Goal: Task Accomplishment & Management: Manage account settings

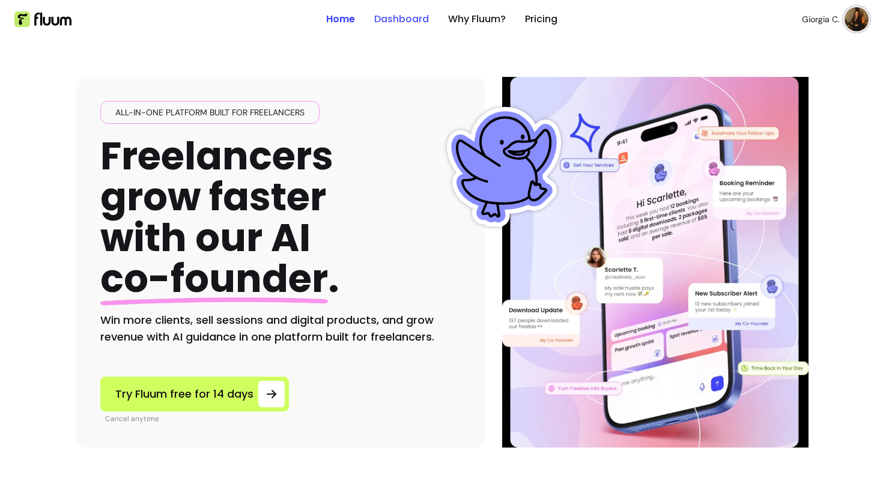
click at [410, 21] on link "Dashboard" at bounding box center [401, 19] width 55 height 14
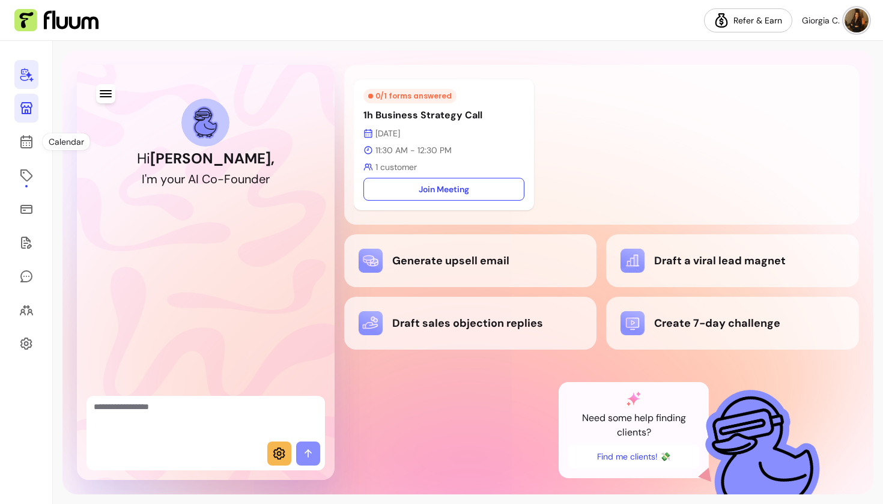
click at [25, 111] on icon at bounding box center [26, 108] width 12 height 12
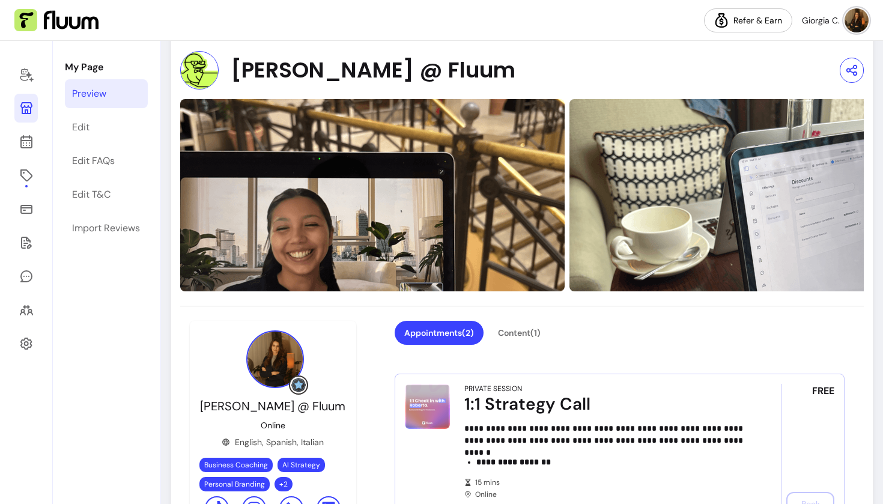
scroll to position [85, 0]
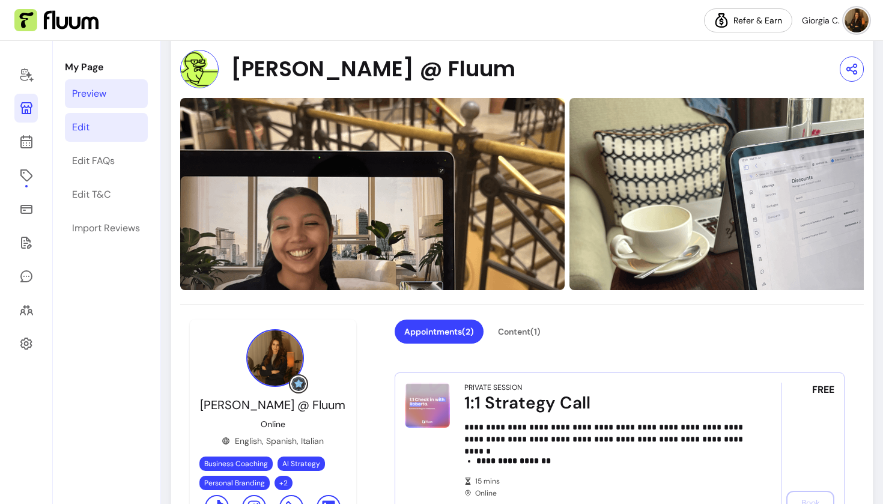
click at [84, 137] on link "Edit" at bounding box center [106, 127] width 83 height 29
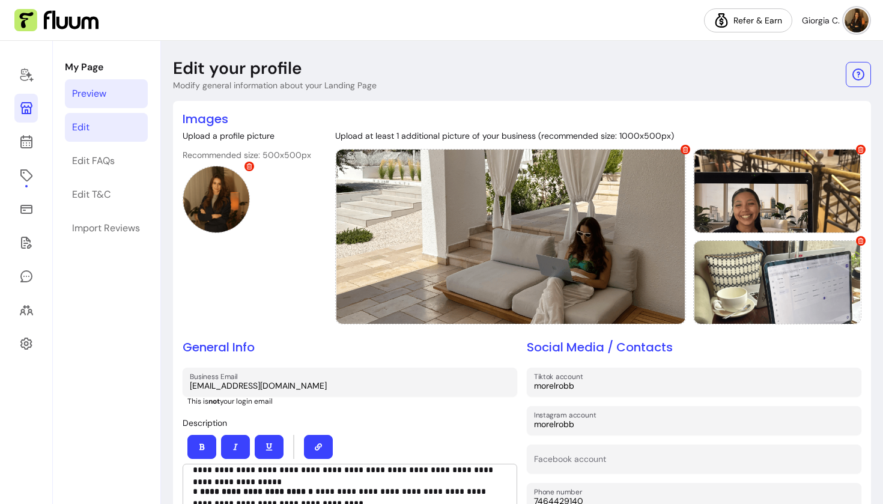
click at [115, 99] on link "Preview" at bounding box center [106, 93] width 83 height 29
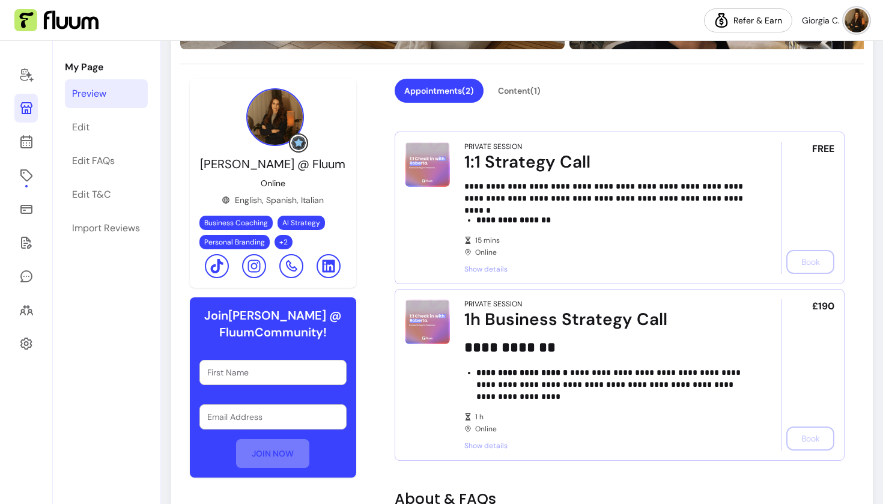
scroll to position [150, 0]
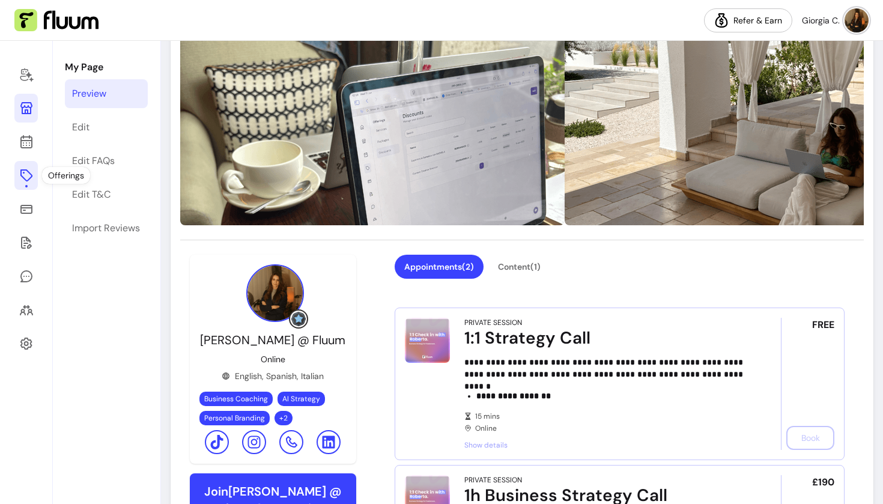
click at [25, 177] on icon at bounding box center [26, 175] width 14 height 14
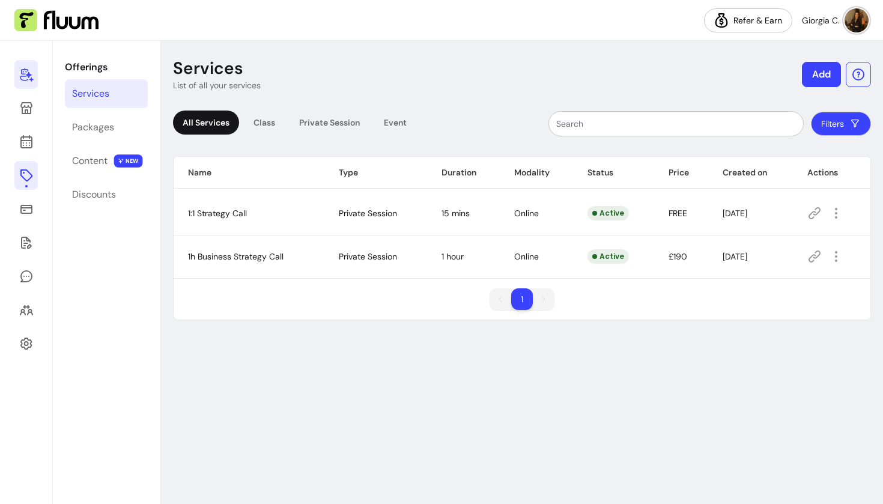
click at [24, 85] on link at bounding box center [25, 74] width 23 height 29
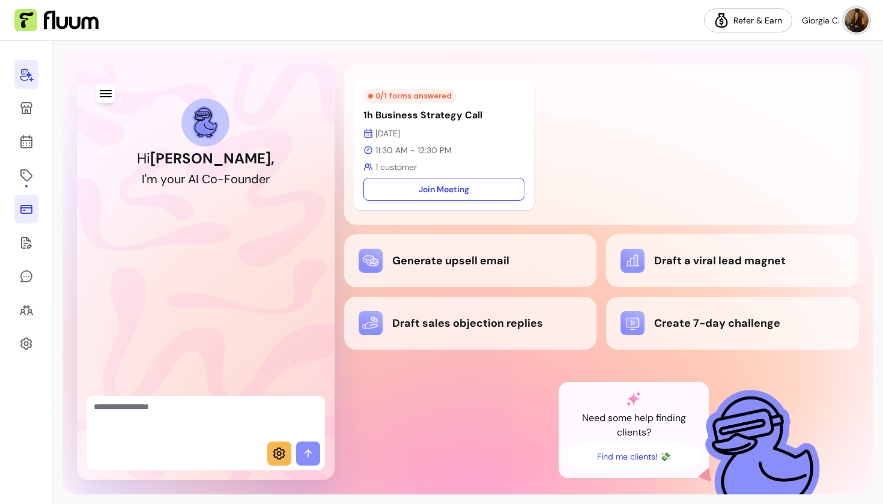
click at [25, 213] on icon at bounding box center [26, 209] width 12 height 9
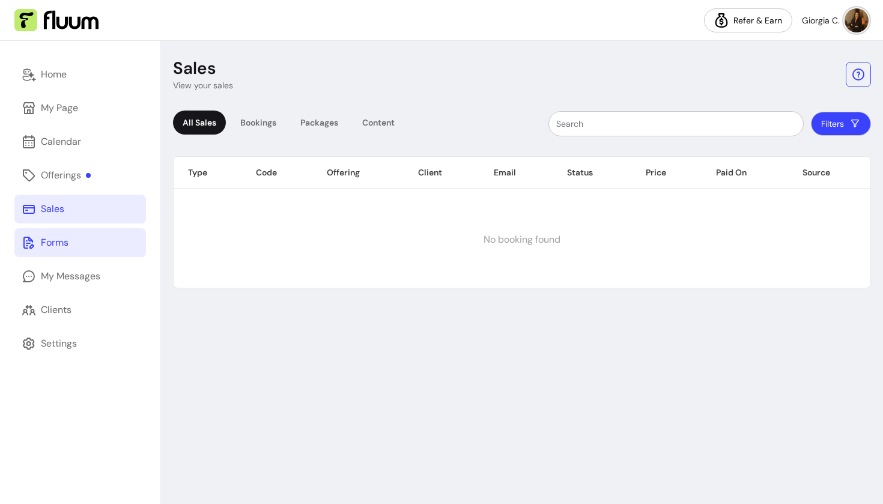
click at [27, 241] on icon at bounding box center [28, 243] width 11 height 12
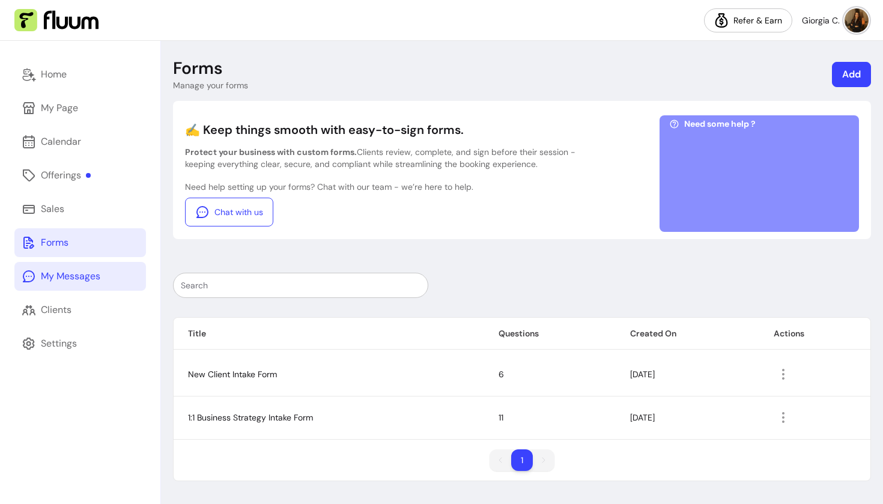
click at [56, 276] on div "My Messages" at bounding box center [70, 276] width 59 height 14
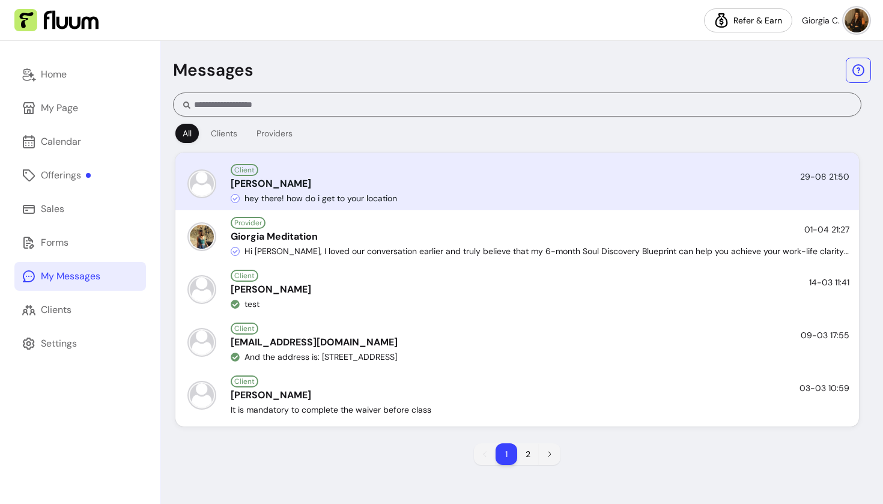
click at [356, 158] on div "Client Roberta Morelli 29-08 21:50 hey there! how do i get to your location" at bounding box center [517, 182] width 684 height 58
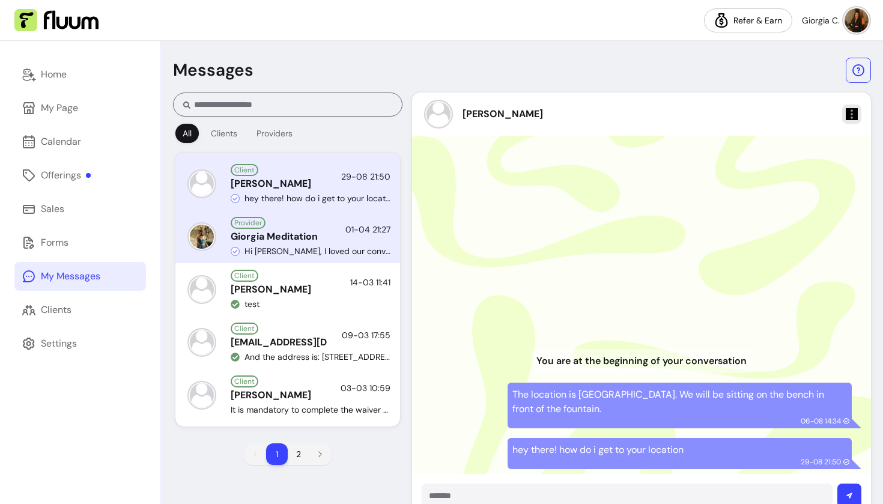
click at [277, 254] on span "Hi Sarah, I loved our conversation earlier and truly believe that my 6-month So…" at bounding box center [318, 251] width 146 height 12
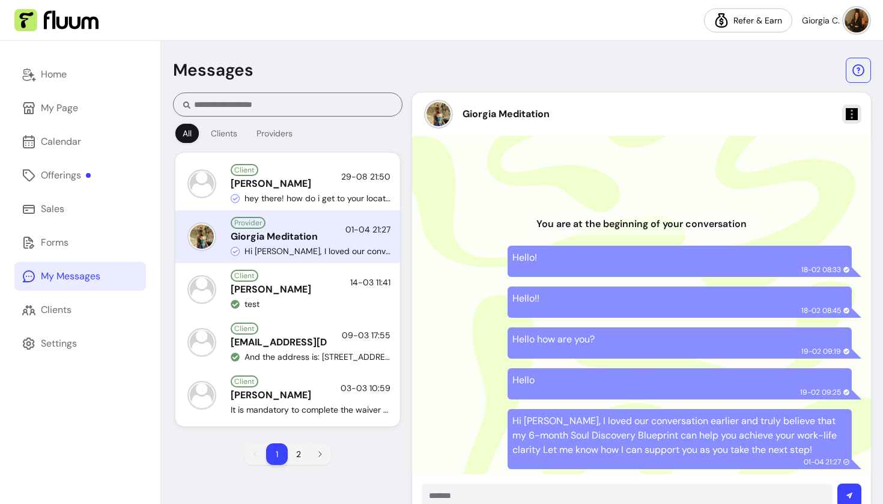
click at [82, 328] on div "Home My Page Calendar Offerings Sales Forms My Messages Clients Settings" at bounding box center [80, 272] width 160 height 463
click at [72, 317] on link "Clients" at bounding box center [80, 310] width 132 height 29
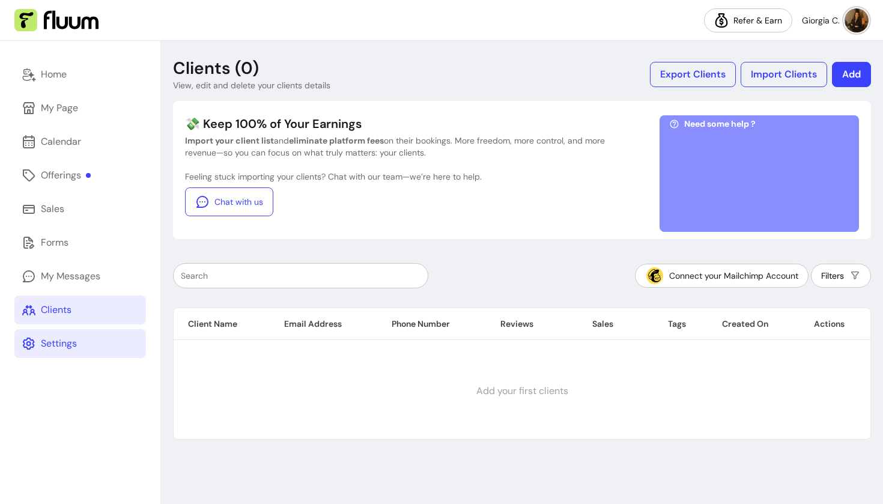
click at [71, 347] on div "Settings" at bounding box center [59, 343] width 36 height 14
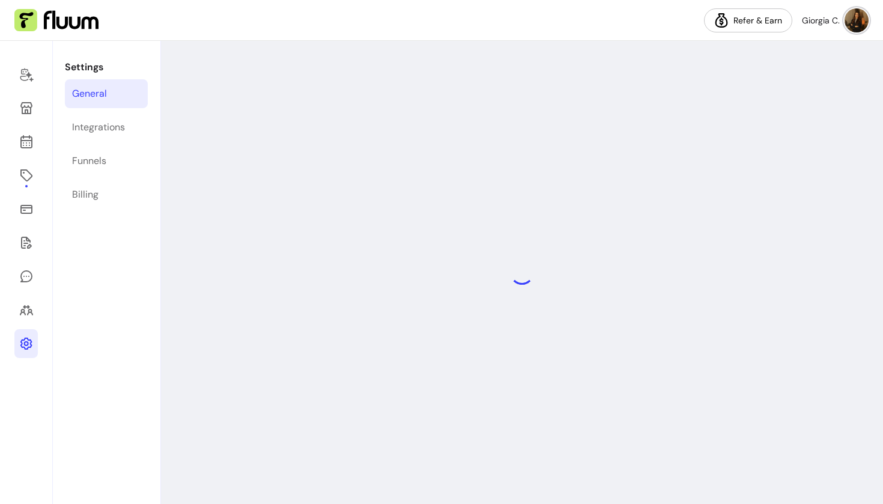
select select "**********"
select select "***"
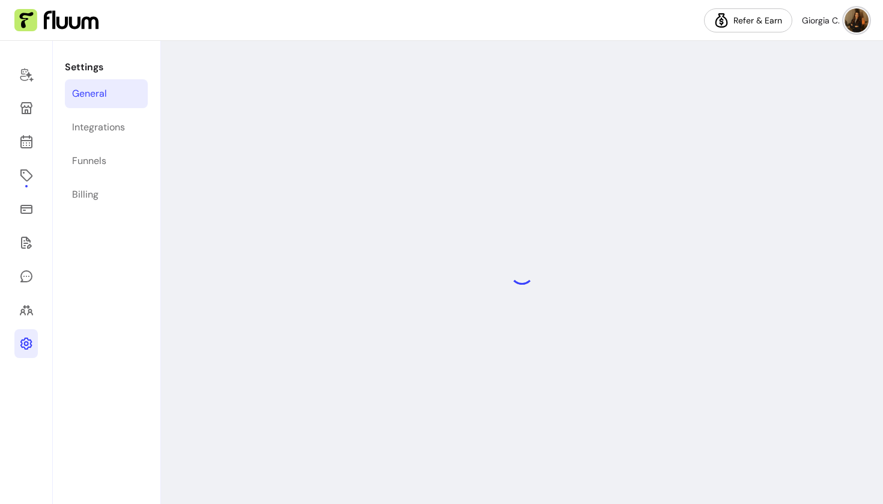
select select "***"
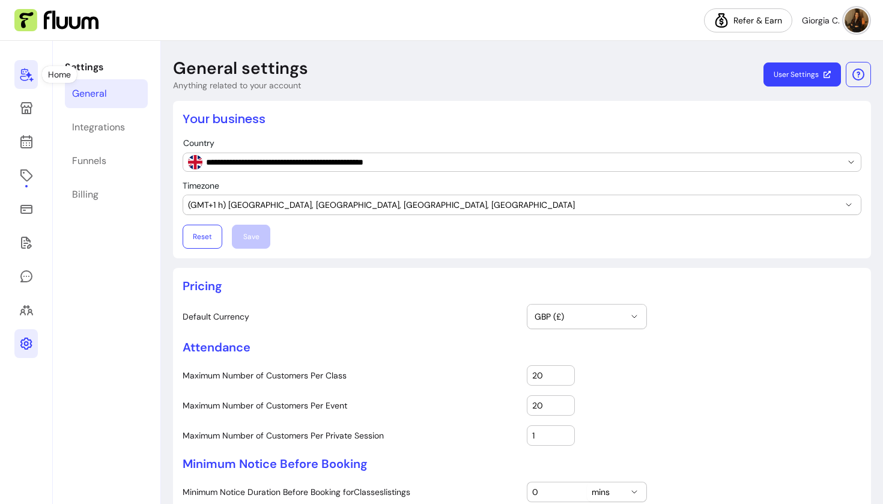
click at [32, 74] on icon at bounding box center [26, 74] width 14 height 14
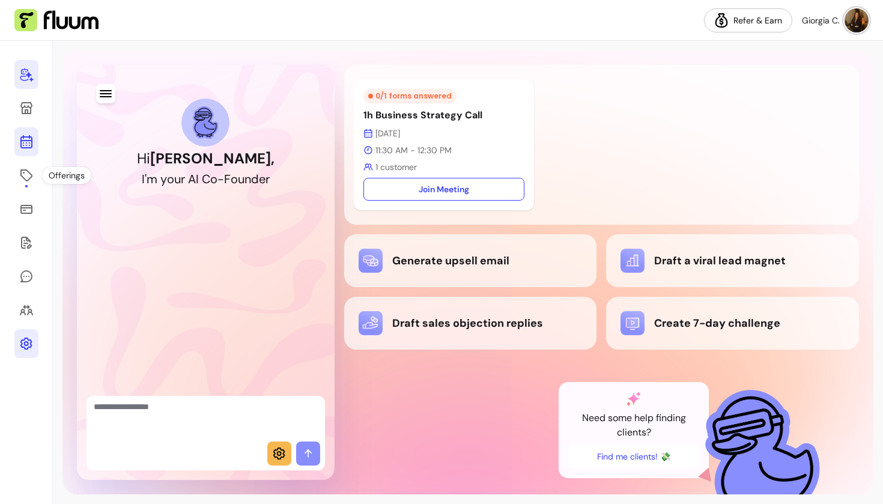
click at [27, 145] on icon at bounding box center [26, 142] width 14 height 14
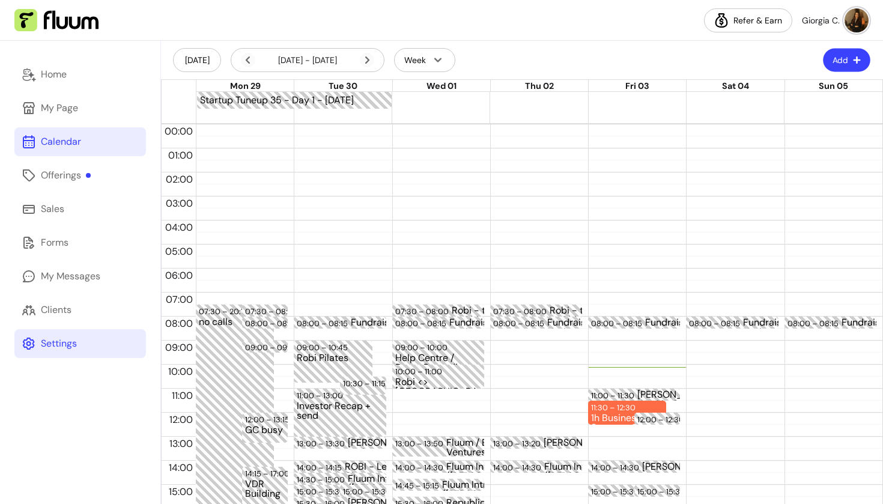
click at [856, 60] on icon "button" at bounding box center [857, 59] width 7 height 7
click at [831, 111] on span "Add Appointment" at bounding box center [817, 111] width 88 height 12
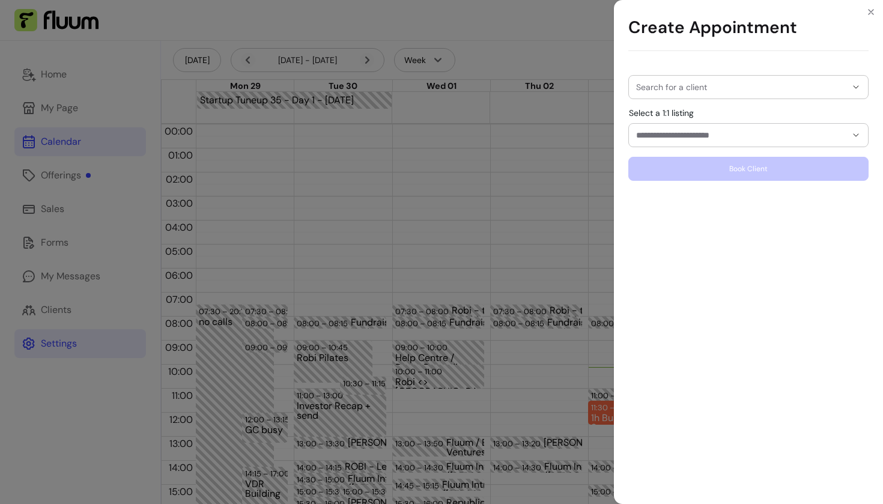
click at [717, 96] on div at bounding box center [748, 87] width 225 height 23
click at [697, 135] on input "Select a 1:1 listing" at bounding box center [731, 135] width 191 height 12
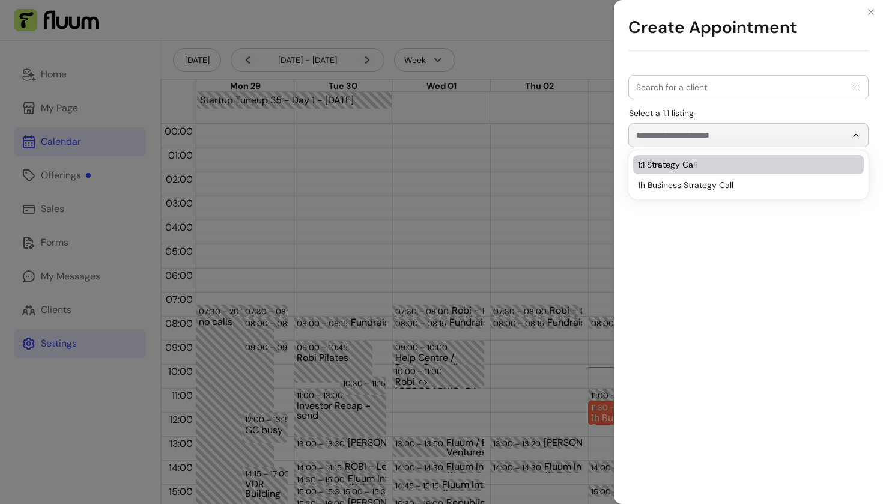
click at [680, 141] on input "Select a 1:1 listing" at bounding box center [731, 135] width 191 height 12
click at [517, 183] on div "Create Appointment Search for a client Select a 1:1 listing Book Client" at bounding box center [441, 252] width 883 height 504
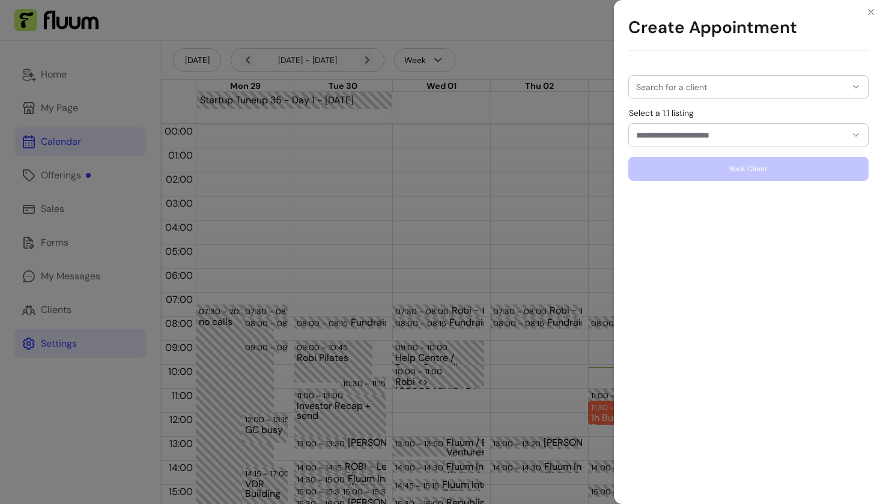
click at [693, 81] on div at bounding box center [748, 87] width 225 height 23
click at [482, 225] on div "Create Appointment Search for a client Select a 1:1 listing Book Client" at bounding box center [441, 252] width 883 height 504
click at [16, 292] on div "Create Appointment Search for a client Select a 1:1 listing Book Client" at bounding box center [441, 252] width 883 height 504
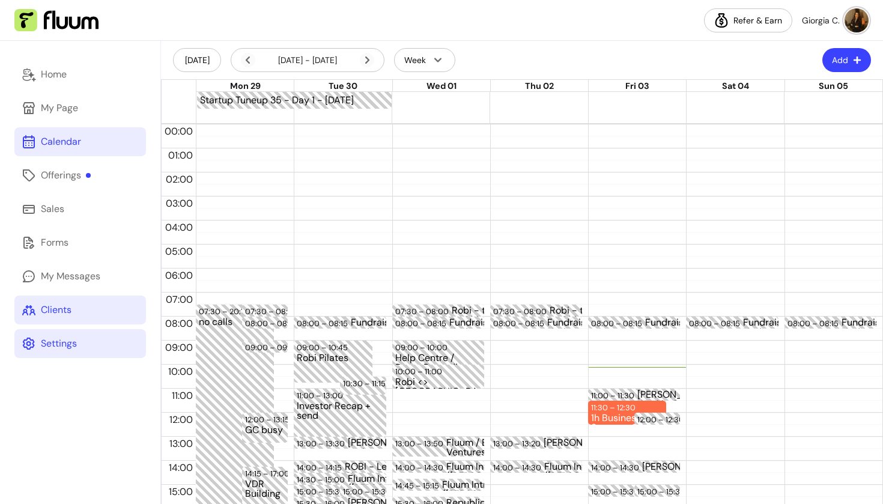
click at [58, 300] on link "Clients" at bounding box center [80, 310] width 132 height 29
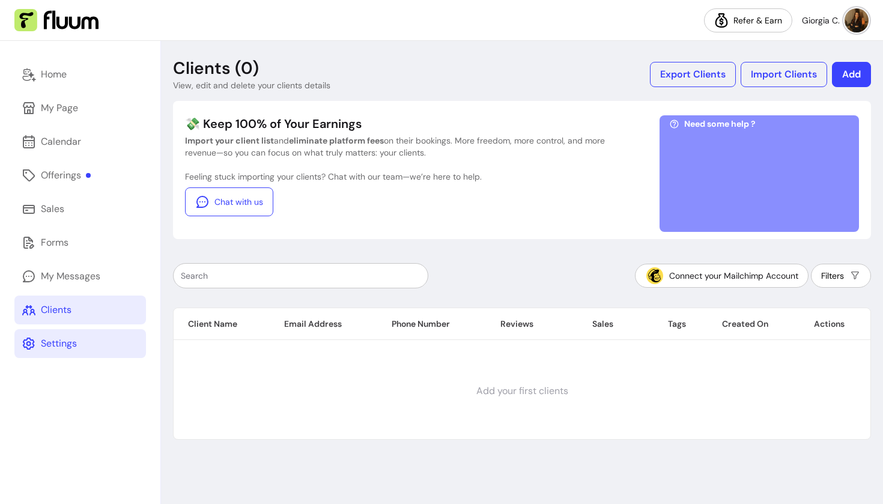
click at [854, 68] on button "Add" at bounding box center [851, 74] width 39 height 25
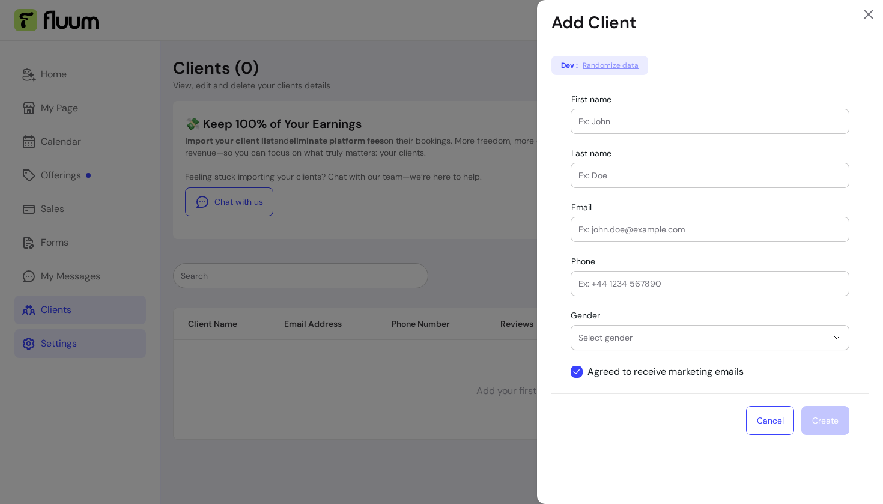
click at [626, 66] on span "Randomize data" at bounding box center [611, 66] width 56 height 10
type input "Krista"
type input "Langworth"
type input "Tyler72@hotmail.com"
type input "1-312-812-7771 x10533"
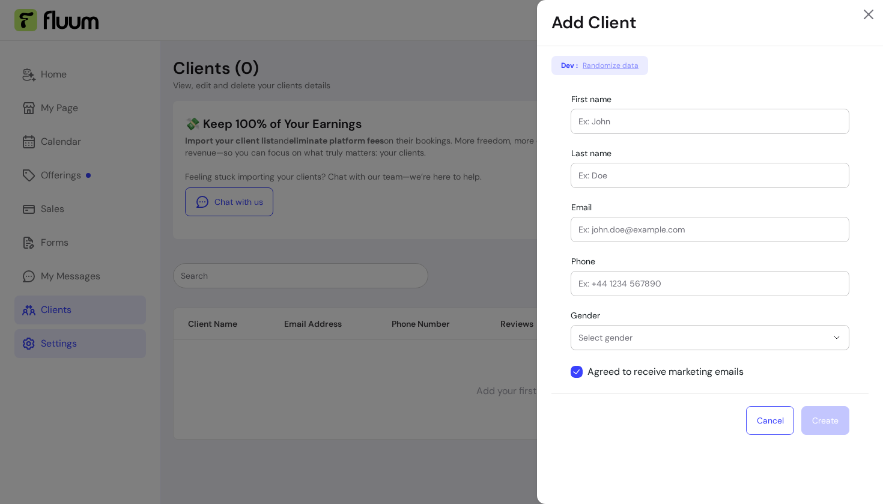
select select "****"
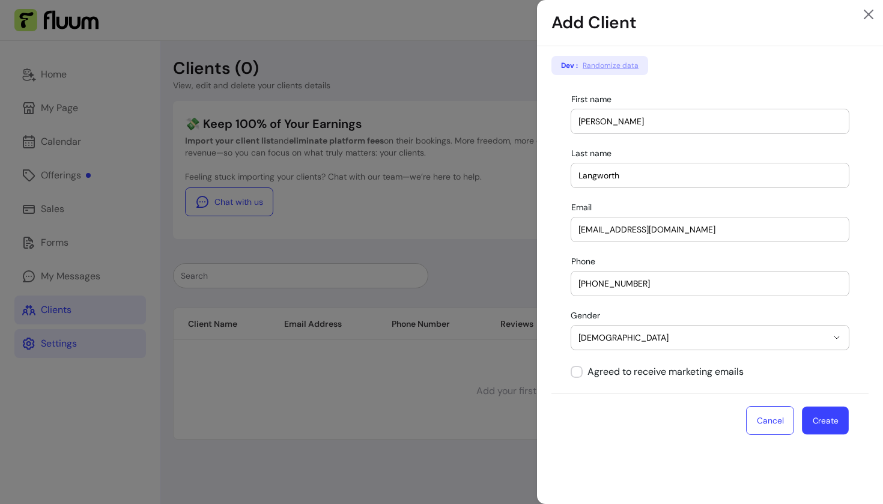
click at [821, 420] on button "Create" at bounding box center [825, 421] width 47 height 28
select select
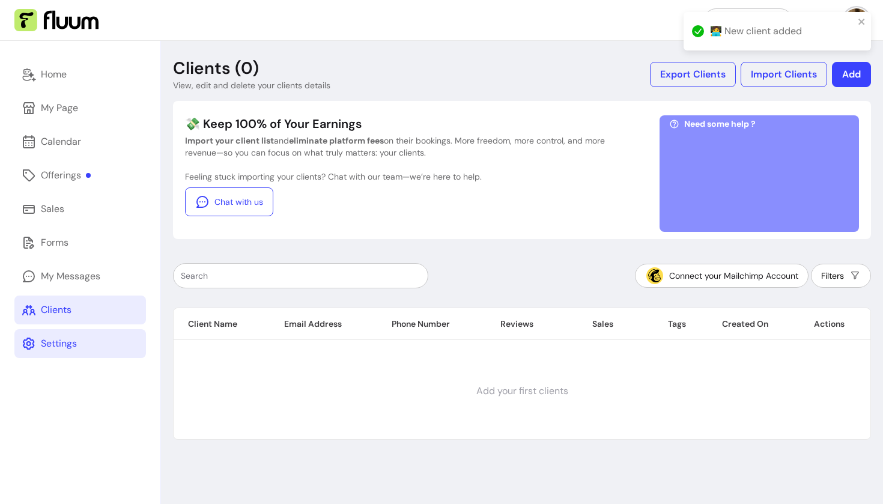
click at [851, 74] on button "Add" at bounding box center [851, 74] width 39 height 25
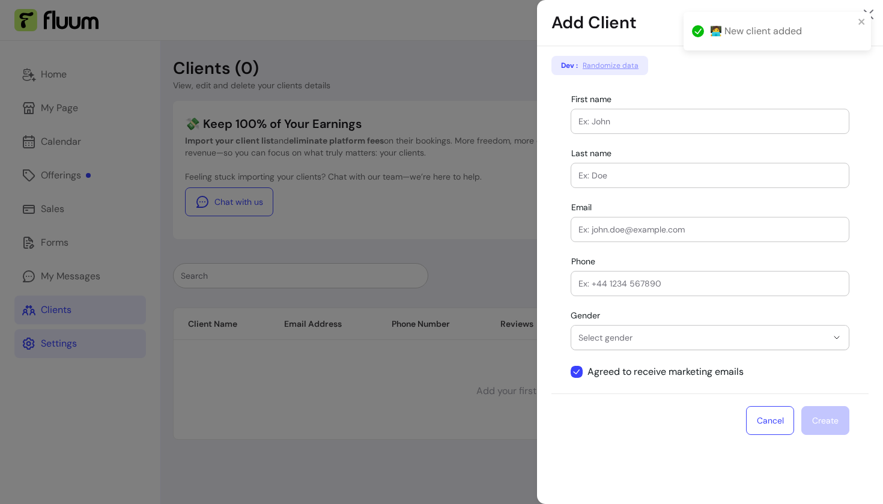
click at [599, 68] on span "Randomize data" at bounding box center [611, 66] width 56 height 10
type input "Beatrice"
type input "Nader"
type input "Constantin.Waelchi@gmail.com"
type input "538.674.8551 x436"
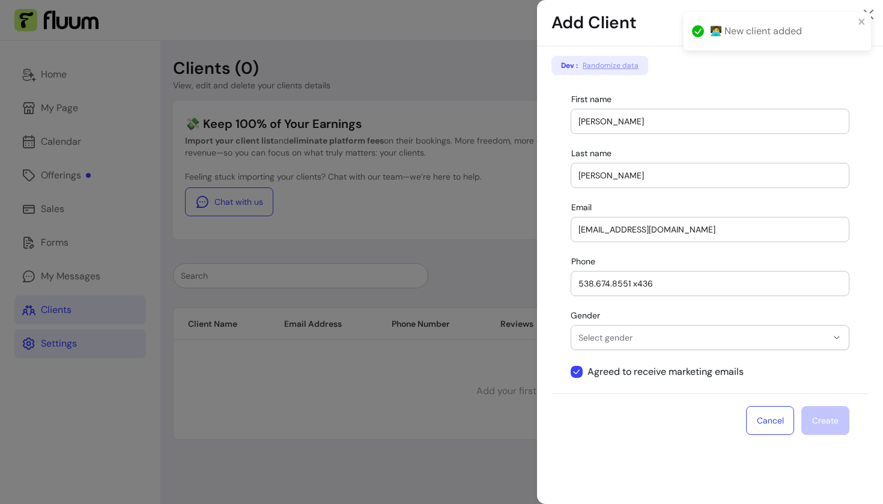
select select "****"
click at [834, 421] on button "Create" at bounding box center [825, 421] width 47 height 28
select select
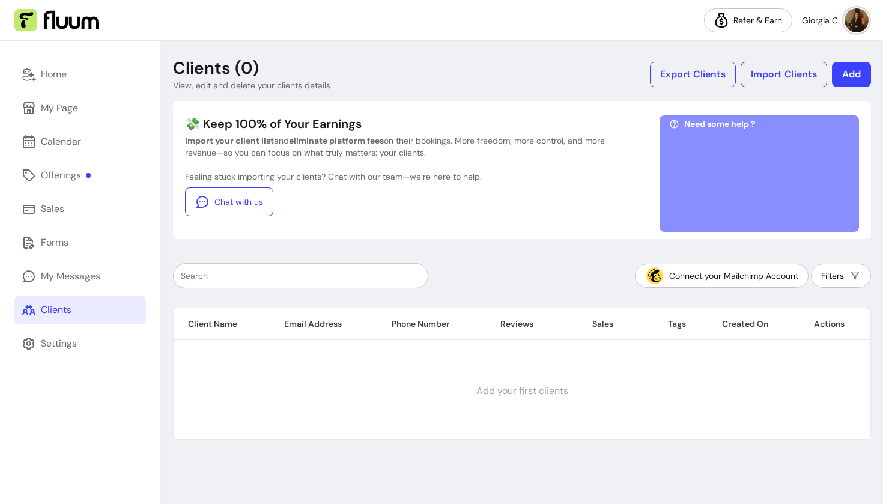
click at [860, 77] on button "Add" at bounding box center [851, 74] width 39 height 25
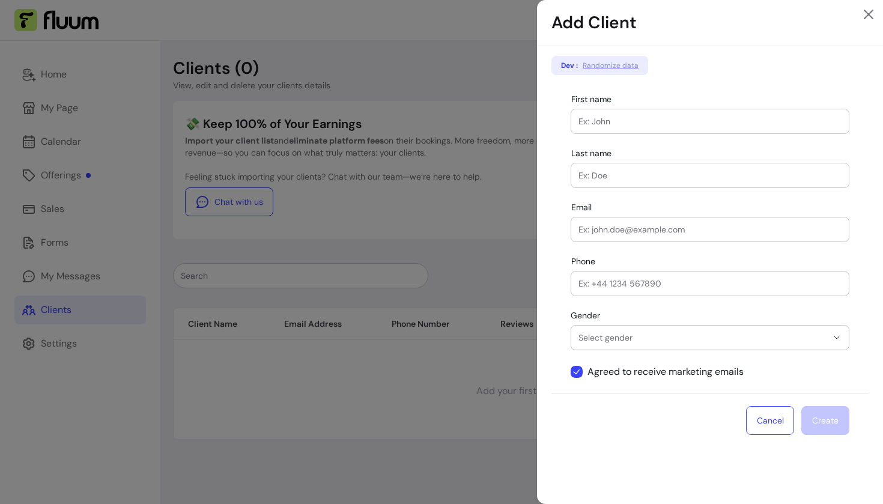
click at [606, 67] on span "Randomize data" at bounding box center [611, 66] width 56 height 10
type input "Alvis"
type input "Collier"
type input "Jordi82@hotmail.com"
type input "895.366.6012 x3746"
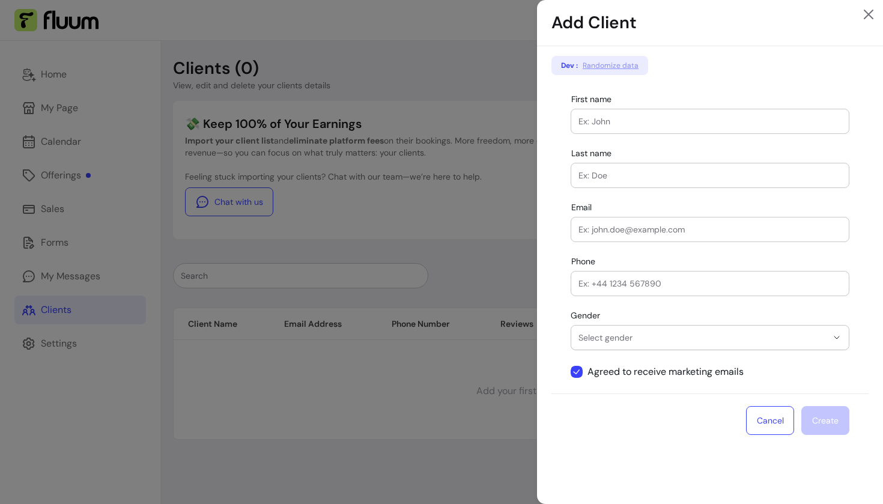
select select "****"
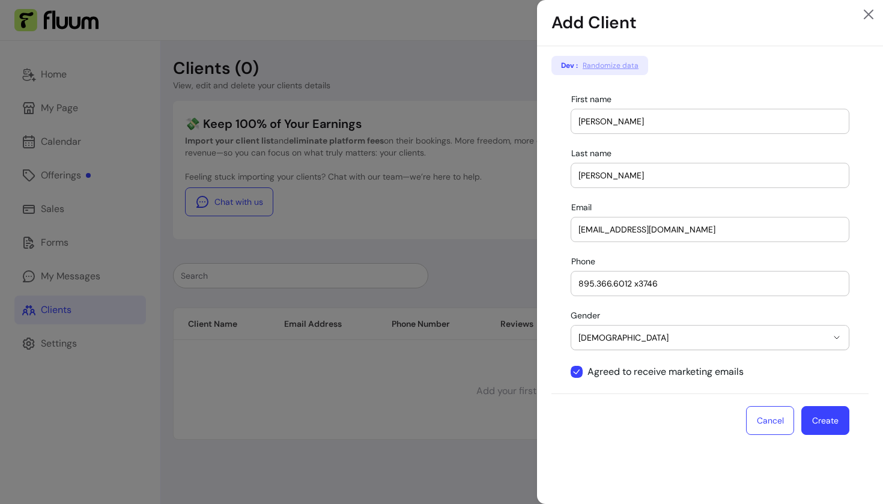
click at [823, 419] on button "Create" at bounding box center [825, 420] width 48 height 29
select select
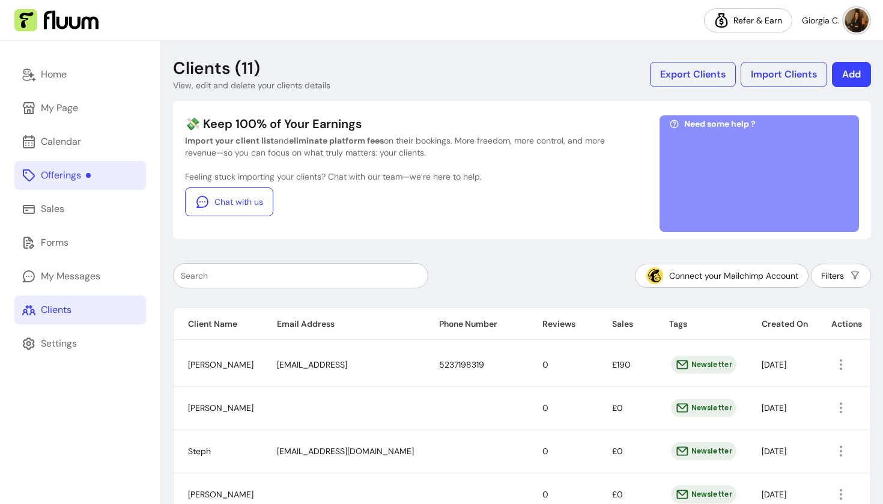
click at [50, 177] on div "Offerings" at bounding box center [66, 175] width 50 height 14
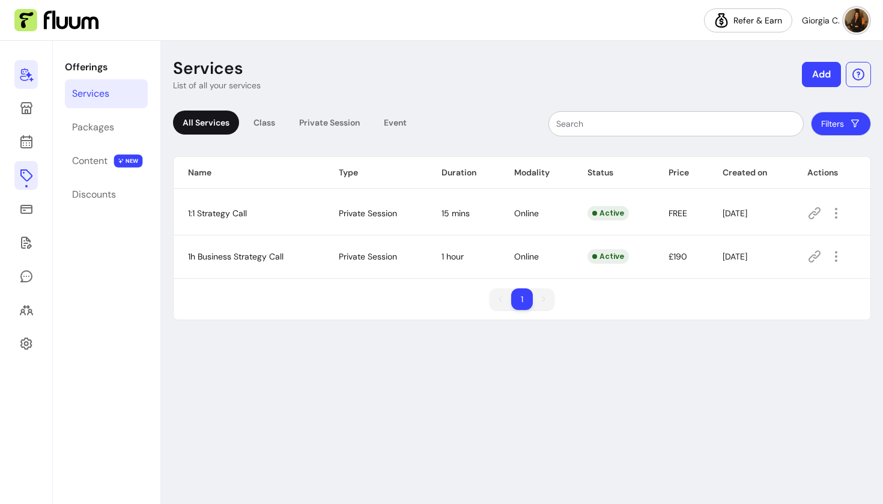
click at [35, 81] on link at bounding box center [25, 74] width 23 height 29
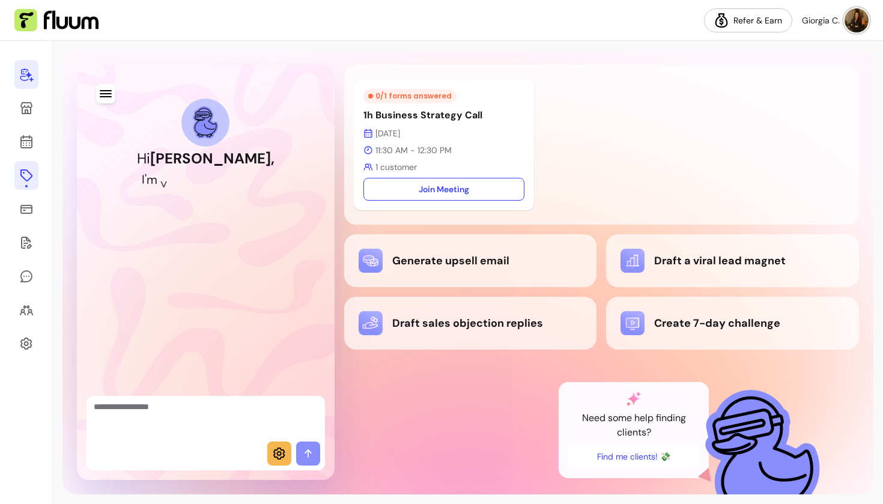
click at [79, 82] on div at bounding box center [206, 272] width 318 height 415
click at [212, 414] on textarea "Ask me anything..." at bounding box center [206, 419] width 224 height 36
click at [481, 261] on div "Generate upsell email" at bounding box center [471, 261] width 224 height 24
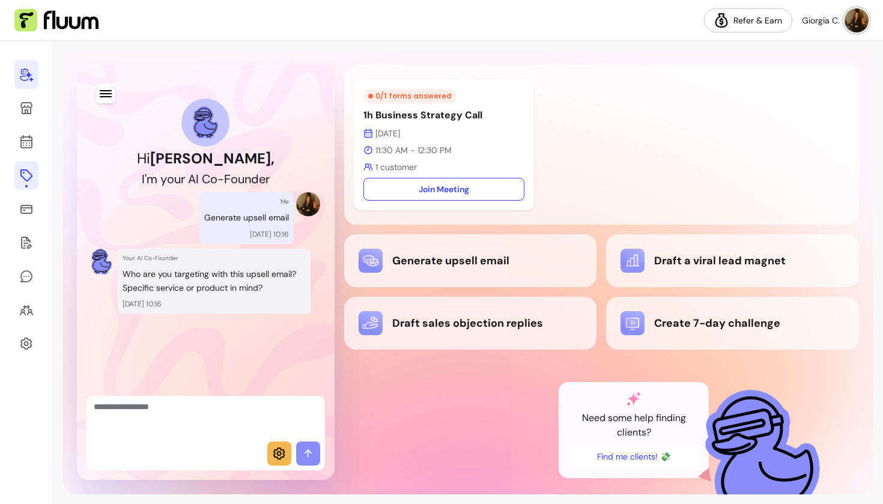
click at [241, 416] on textarea "Ask me anything..." at bounding box center [206, 419] width 224 height 36
type textarea "**********"
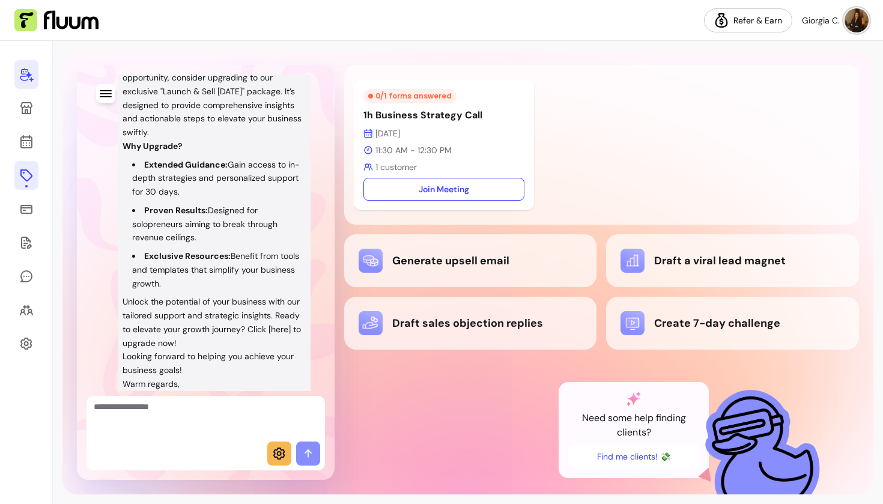
scroll to position [446, 0]
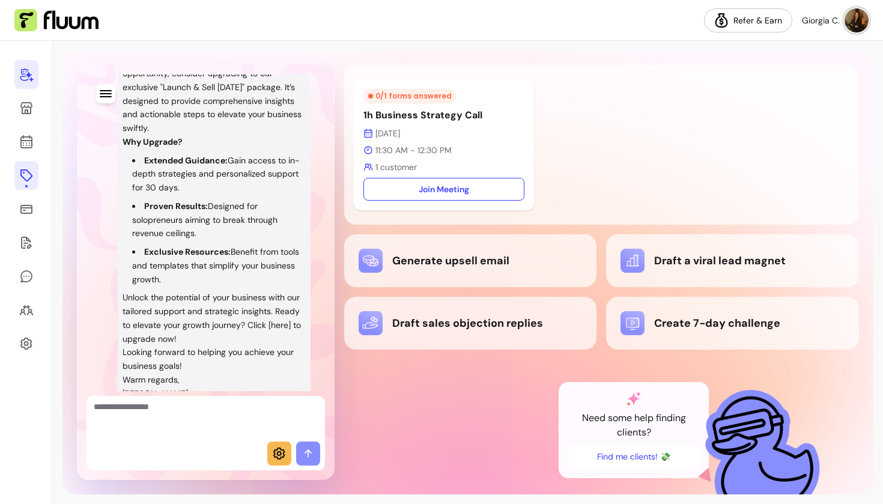
drag, startPoint x: 140, startPoint y: 151, endPoint x: 180, endPoint y: 183, distance: 51.2
click at [152, 157] on li "Extended Guidance: Gain access to in-depth strategies and personalized support …" at bounding box center [219, 174] width 174 height 41
click at [186, 259] on li "Exclusive Resources: Benefit from tools and templates that simplify your busine…" at bounding box center [219, 265] width 174 height 41
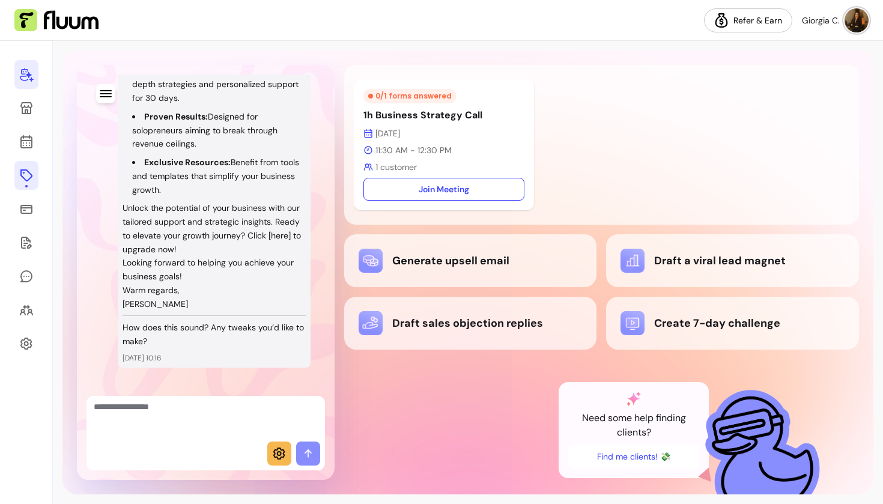
scroll to position [535, 0]
click at [165, 230] on p "Unlock the potential of your business with our tailored support and strategic i…" at bounding box center [214, 229] width 183 height 55
click at [136, 235] on p "Unlock the potential of your business with our tailored support and strategic i…" at bounding box center [214, 229] width 183 height 55
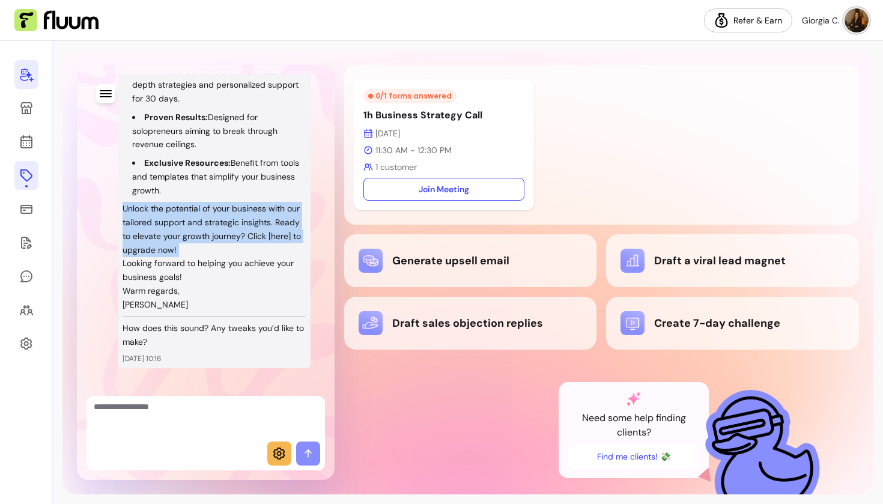
click at [136, 235] on p "Unlock the potential of your business with our tailored support and strategic i…" at bounding box center [214, 229] width 183 height 55
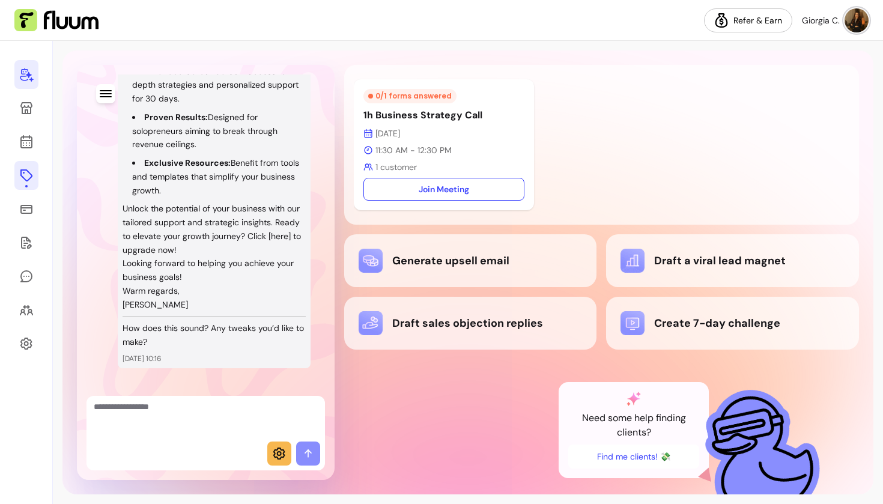
click at [163, 257] on p "Looking forward to helping you achieve your business goals!" at bounding box center [214, 271] width 183 height 28
click at [158, 412] on textarea "Ask me anything..." at bounding box center [206, 419] width 224 height 36
type textarea "**********"
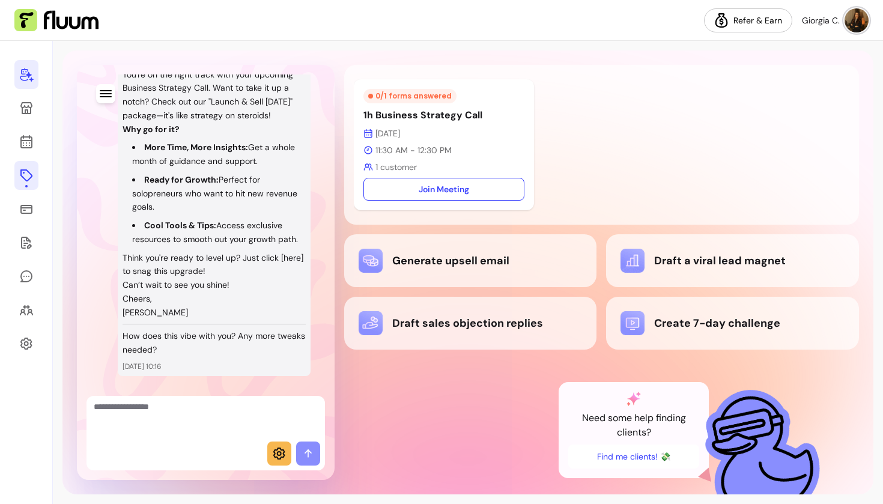
scroll to position [979, 0]
click at [33, 172] on icon at bounding box center [26, 175] width 14 height 14
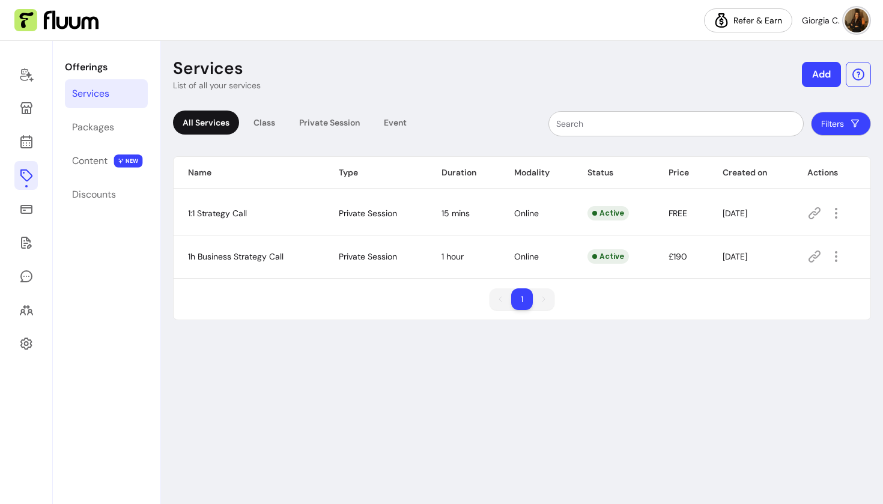
click at [7, 150] on div at bounding box center [26, 272] width 53 height 463
click at [20, 148] on icon at bounding box center [26, 142] width 14 height 14
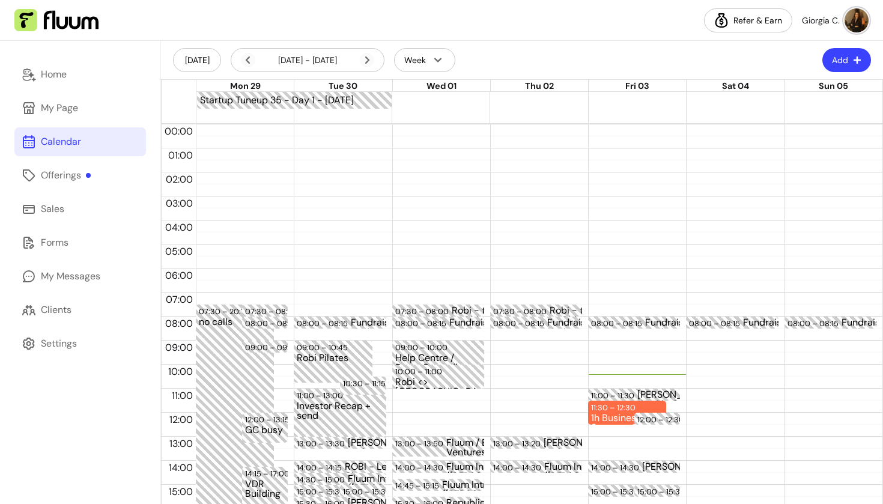
click at [851, 59] on button "Add" at bounding box center [846, 60] width 49 height 24
click at [780, 111] on span "Add Appointment" at bounding box center [817, 111] width 88 height 12
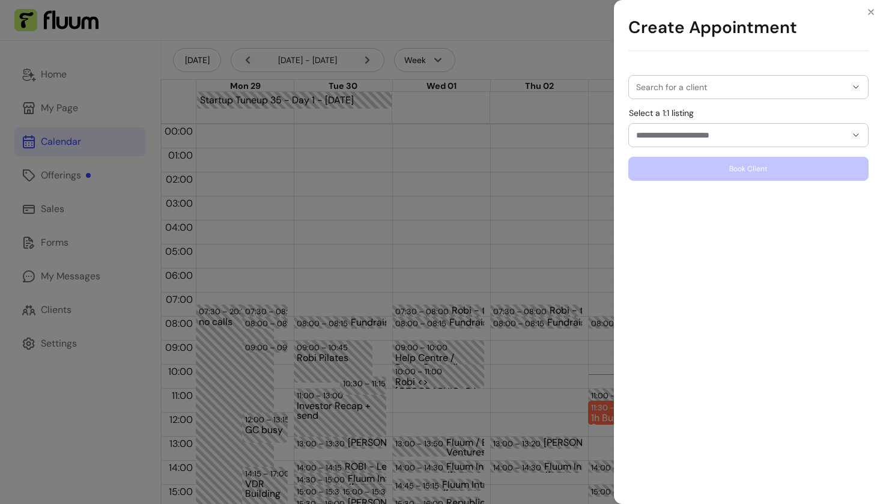
click at [768, 91] on input "Search for a client" at bounding box center [741, 87] width 210 height 12
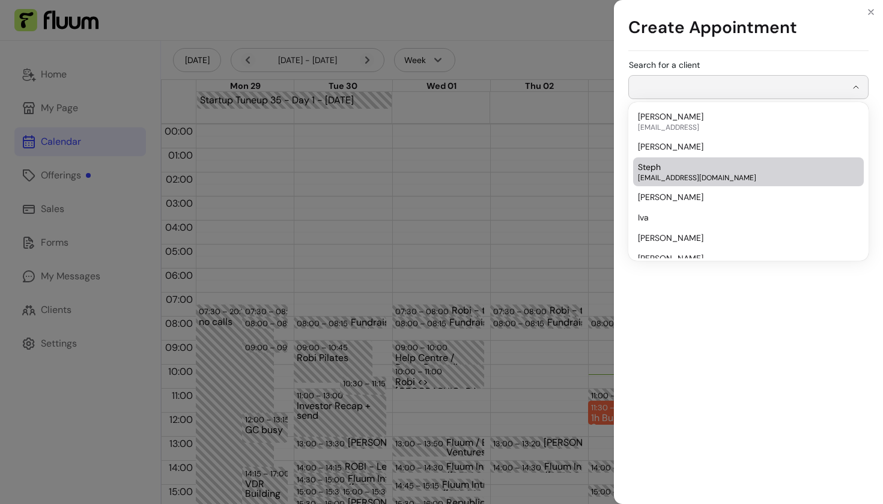
click at [693, 164] on div "Steph stephanielouisesimmonds@gmail.com" at bounding box center [742, 172] width 209 height 22
type input "*****"
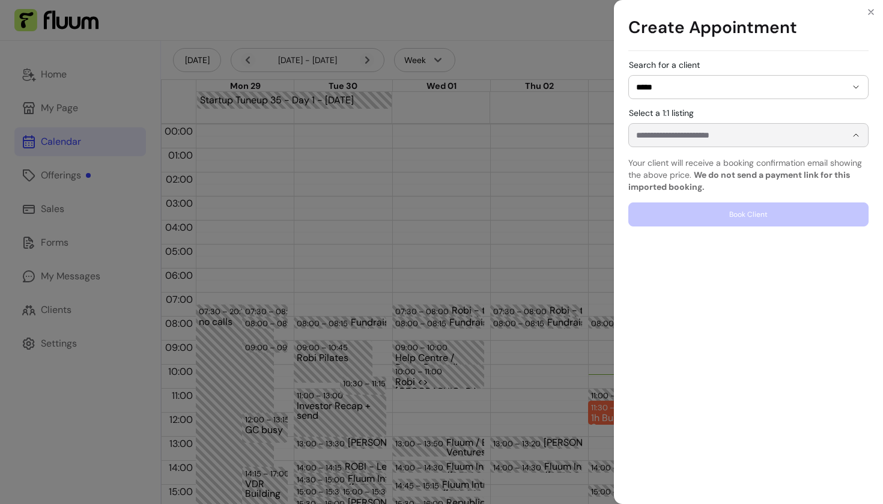
click at [717, 136] on input "Select a 1:1 listing" at bounding box center [731, 135] width 191 height 12
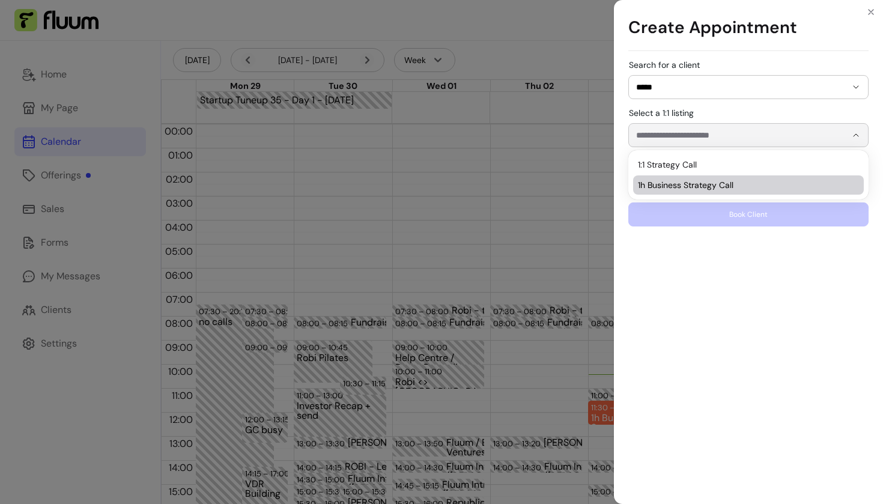
click at [697, 182] on span "1h Business Strategy Call" at bounding box center [742, 185] width 209 height 12
type input "**********"
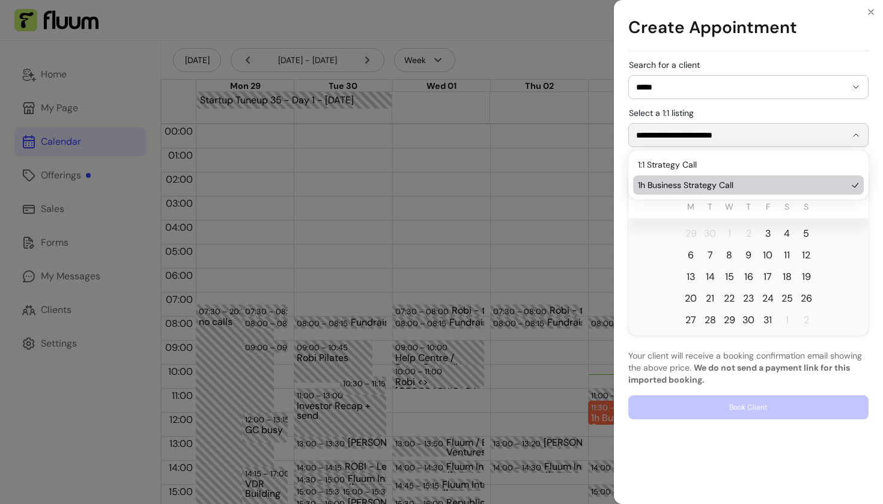
click at [725, 256] on span "8" at bounding box center [729, 255] width 19 height 19
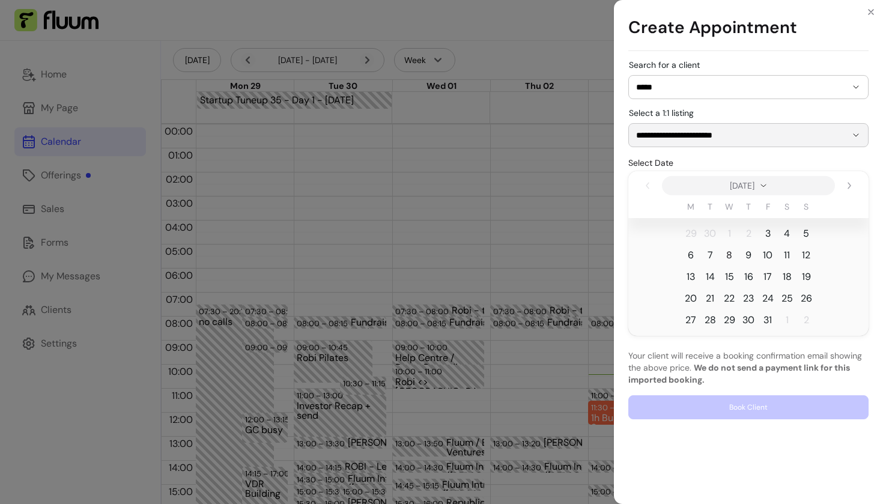
click at [731, 255] on span "8" at bounding box center [729, 255] width 6 height 14
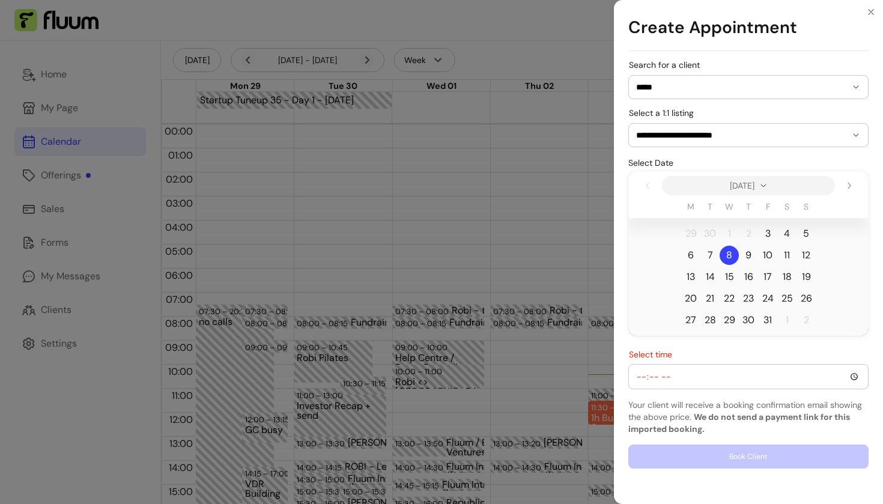
click at [643, 378] on input "Select time" at bounding box center [748, 376] width 225 height 13
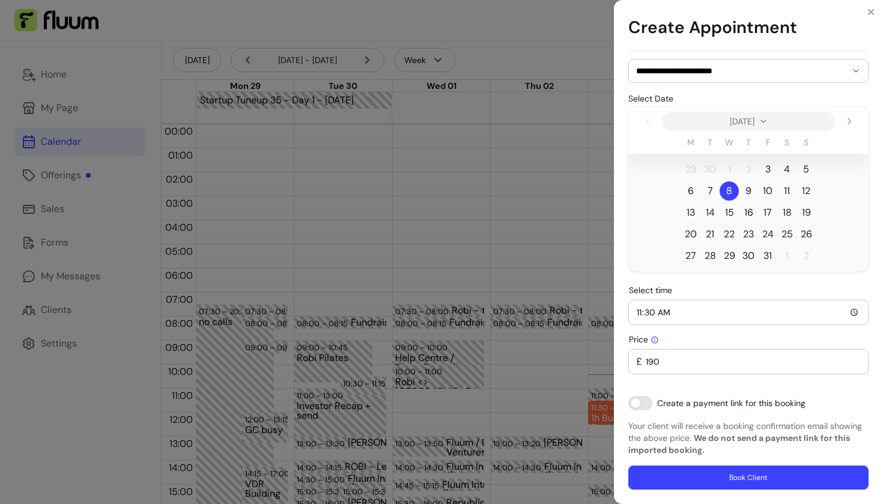
scroll to position [64, 0]
type input "11:30"
click at [649, 374] on div "**********" at bounding box center [748, 242] width 240 height 493
click at [711, 473] on button "Book Client" at bounding box center [748, 477] width 233 height 23
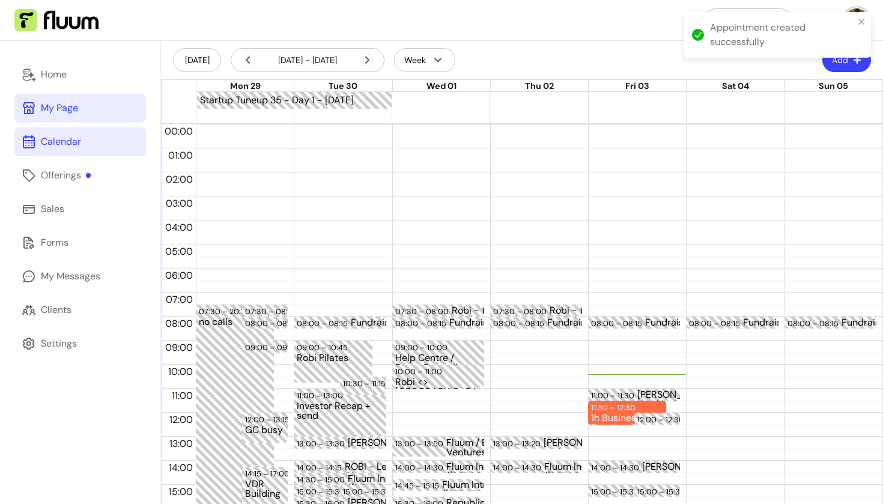
click at [47, 111] on div "My Page" at bounding box center [59, 108] width 37 height 14
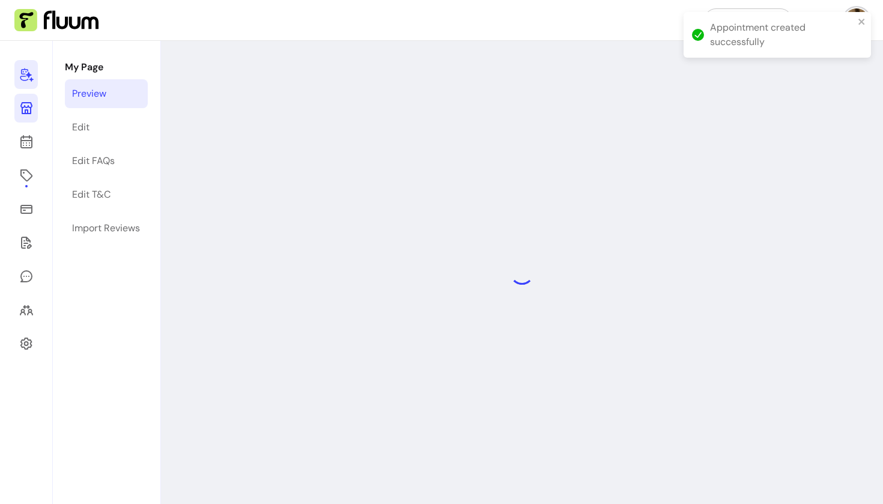
click at [31, 73] on icon at bounding box center [26, 74] width 14 height 14
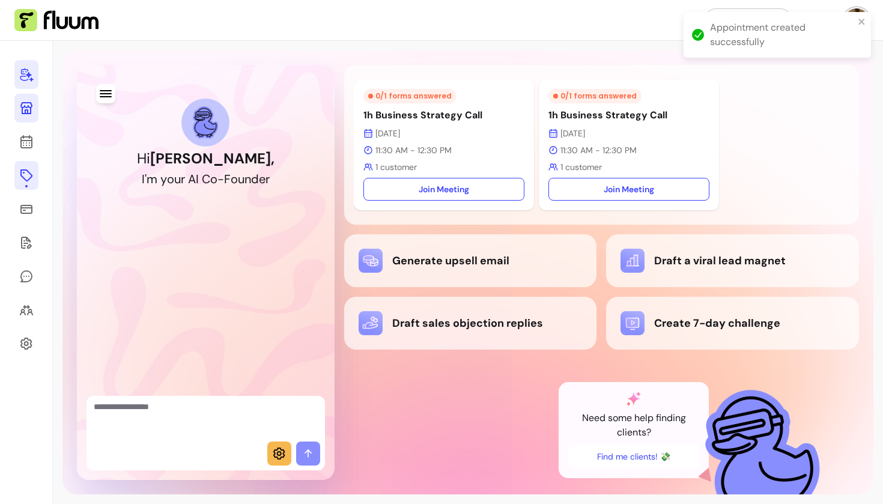
click at [31, 175] on icon at bounding box center [26, 175] width 12 height 12
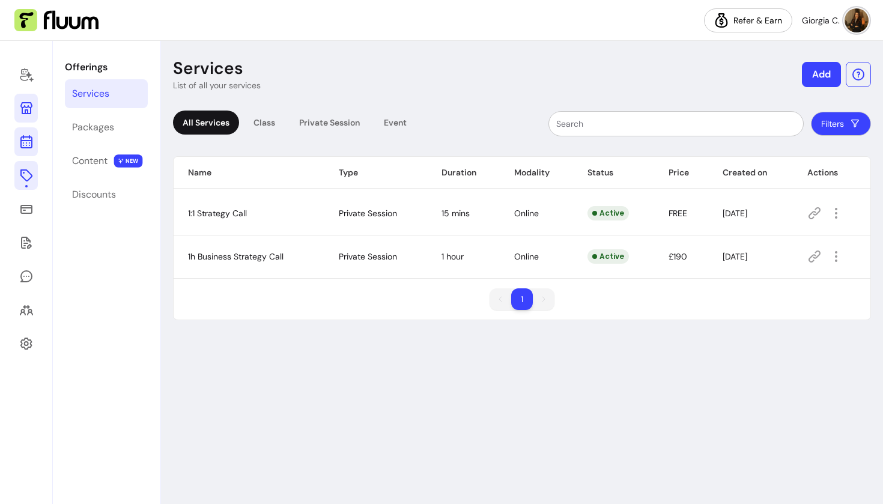
click at [28, 137] on icon at bounding box center [26, 93] width 204 height 171
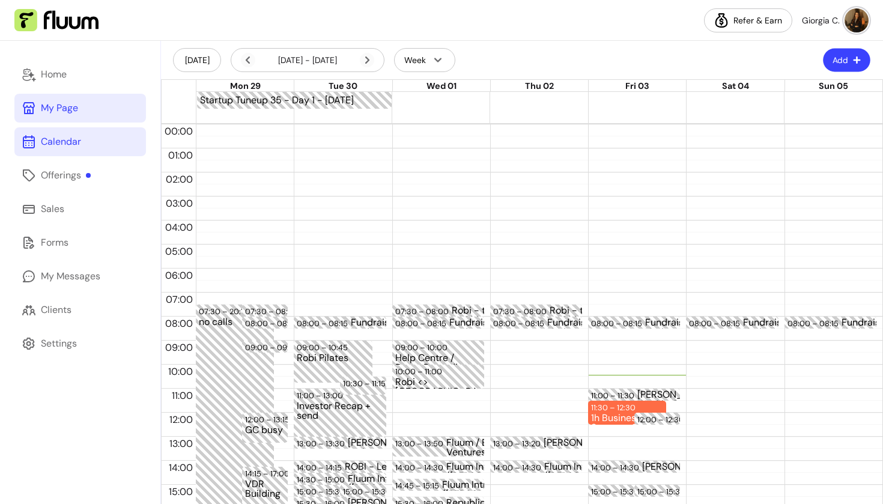
click at [852, 53] on button "Add" at bounding box center [846, 60] width 47 height 23
click at [797, 115] on span "Add Appointment" at bounding box center [817, 111] width 88 height 12
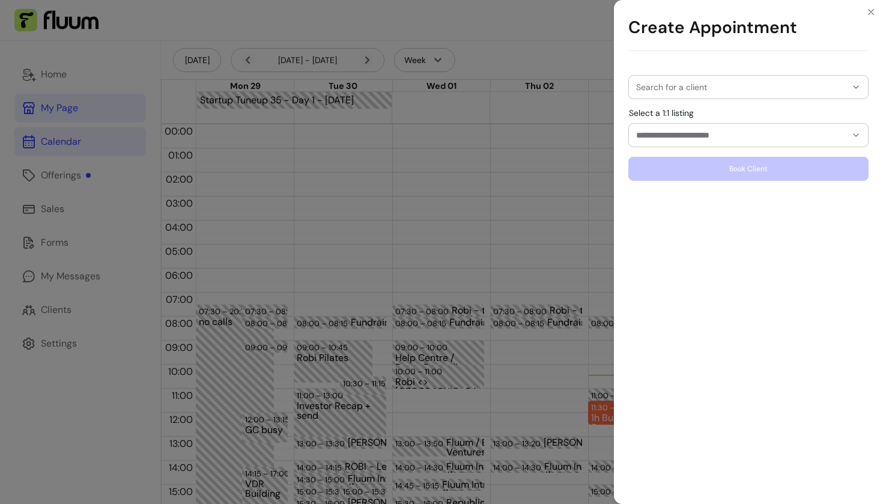
click at [718, 89] on input "Search for a client" at bounding box center [741, 87] width 210 height 12
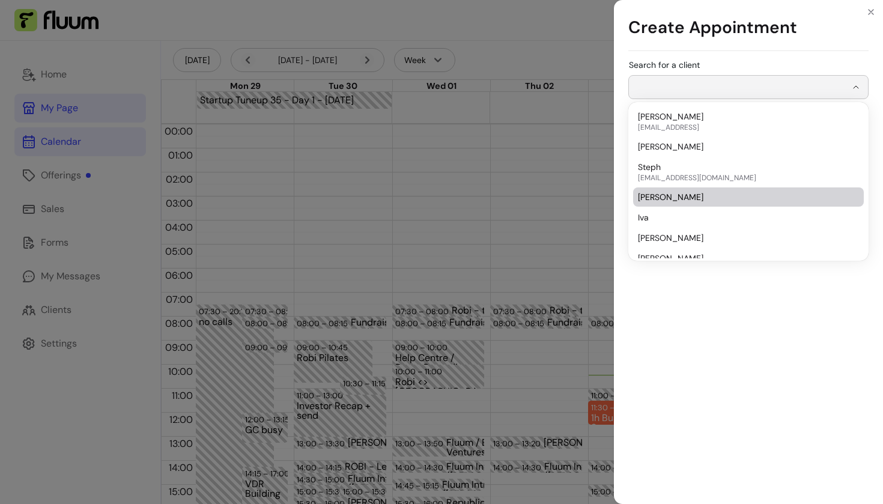
click at [681, 198] on span "Christy" at bounding box center [742, 197] width 209 height 12
type input "*******"
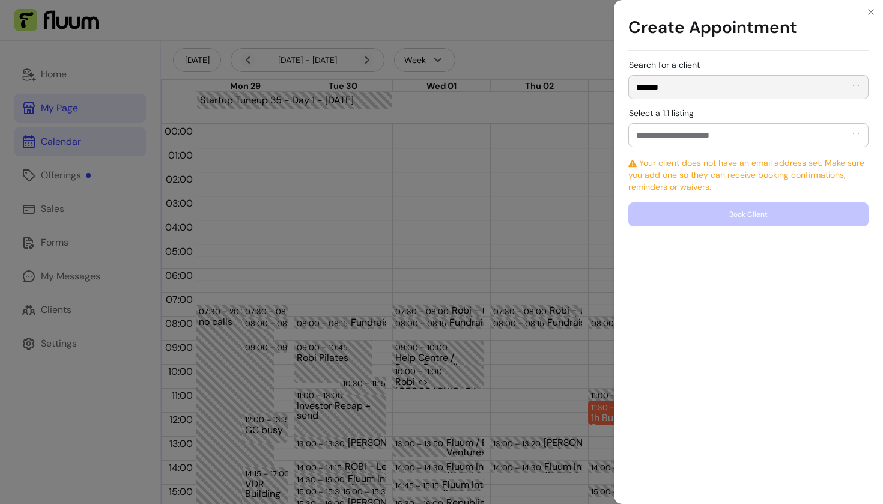
click at [693, 120] on div "Select a 1:1 listing" at bounding box center [748, 128] width 240 height 38
click at [690, 135] on input "Select a 1:1 listing" at bounding box center [731, 135] width 191 height 12
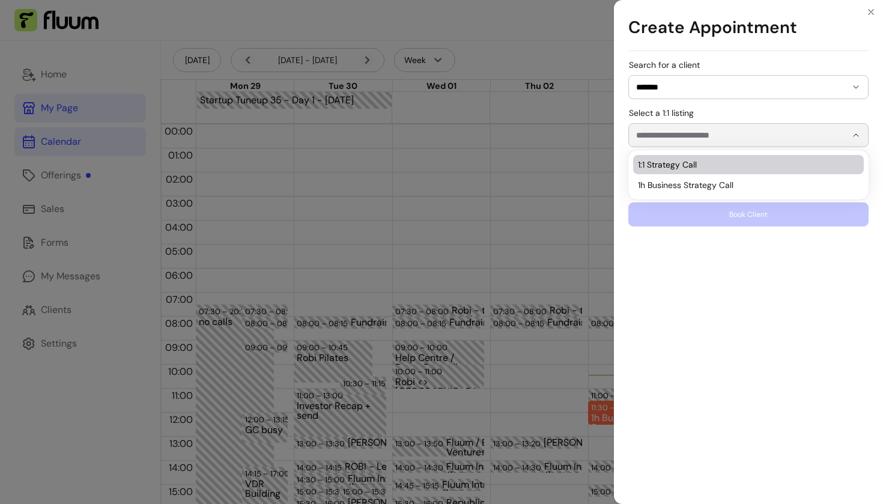
click at [687, 160] on span "1:1 Strategy Call" at bounding box center [742, 165] width 209 height 12
type input "**********"
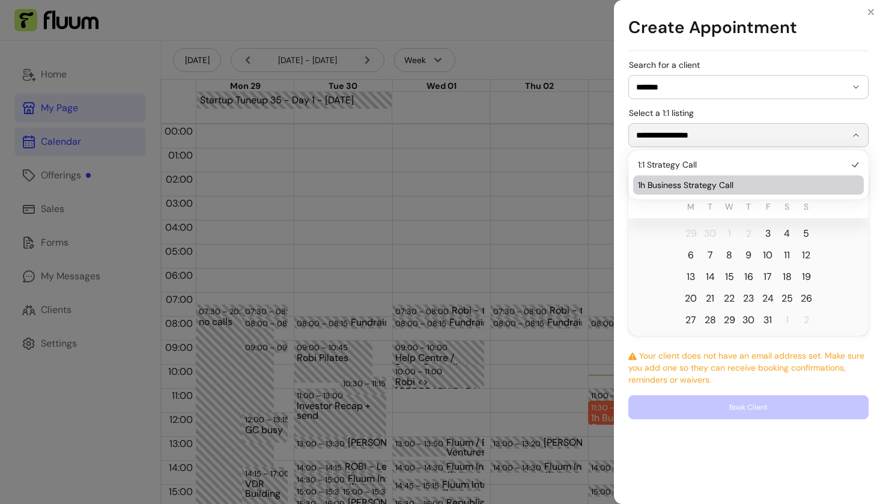
click at [704, 279] on span "14" at bounding box center [709, 276] width 19 height 19
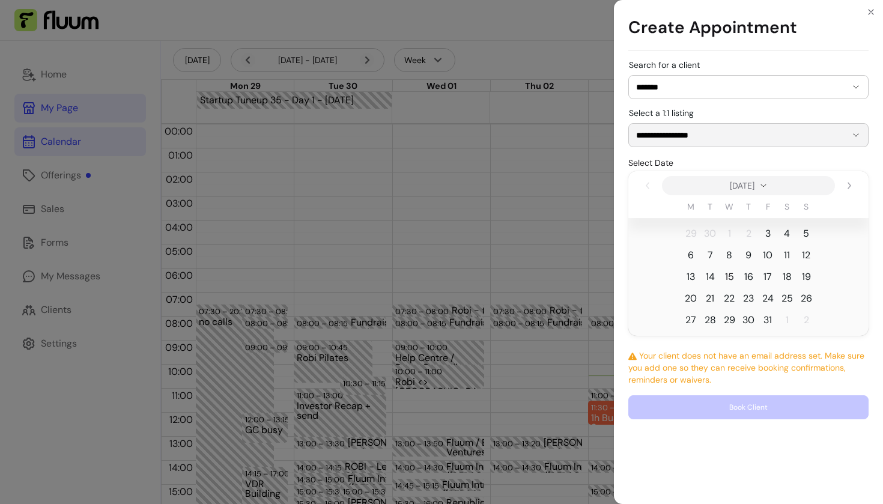
click at [724, 281] on span "15" at bounding box center [729, 276] width 19 height 19
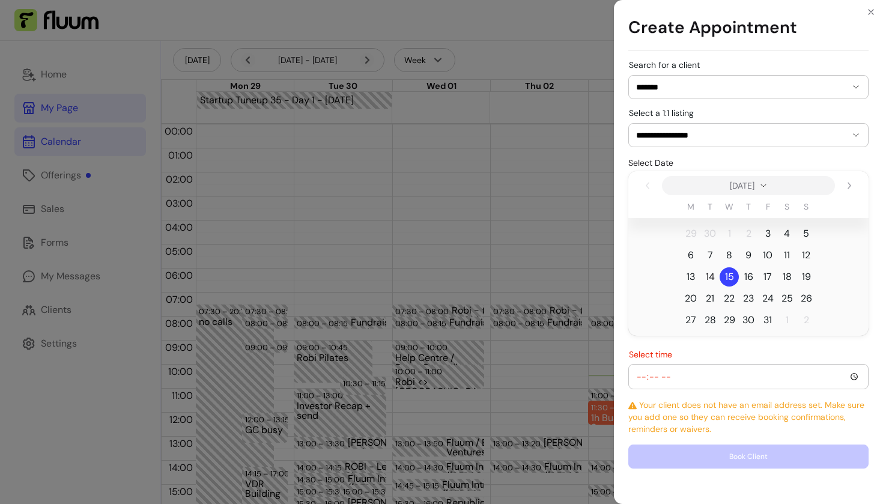
click at [715, 278] on span "14" at bounding box center [709, 276] width 19 height 19
click at [733, 84] on input "*******" at bounding box center [741, 87] width 210 height 12
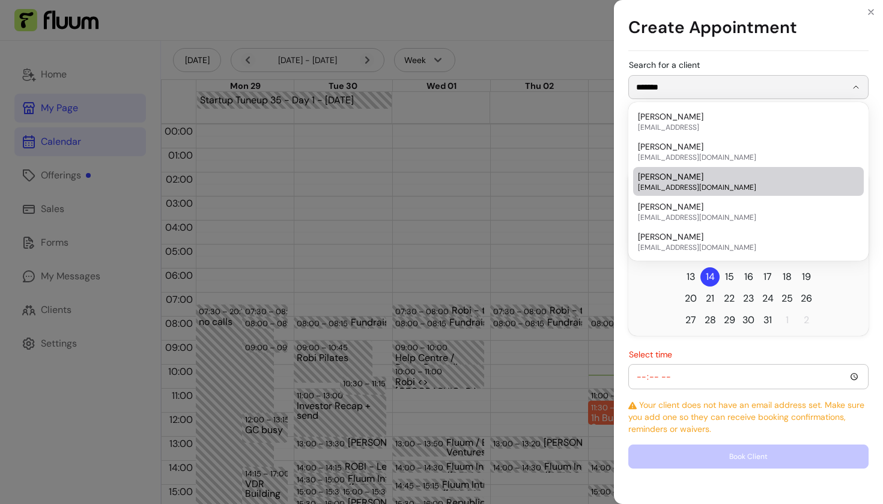
scroll to position [142, 0]
click at [694, 190] on span "tyler72@hotmail.com" at bounding box center [742, 188] width 209 height 10
type input "**********"
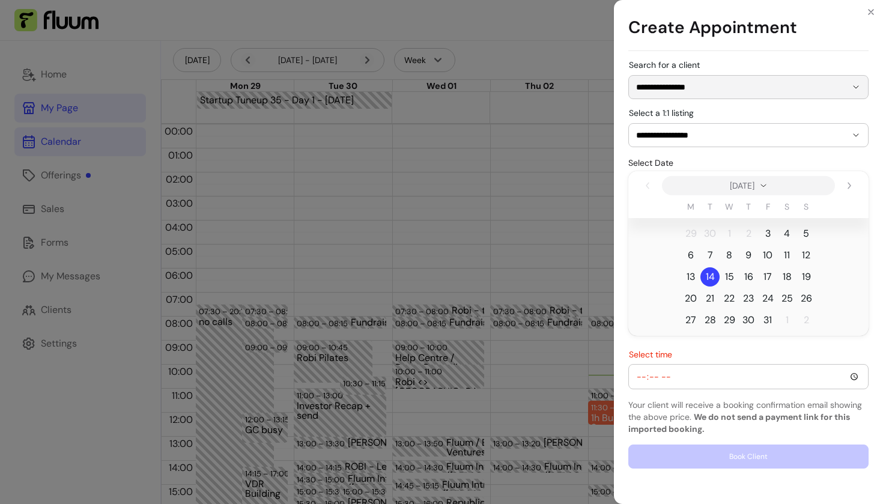
click at [643, 377] on input "Select time" at bounding box center [748, 376] width 225 height 13
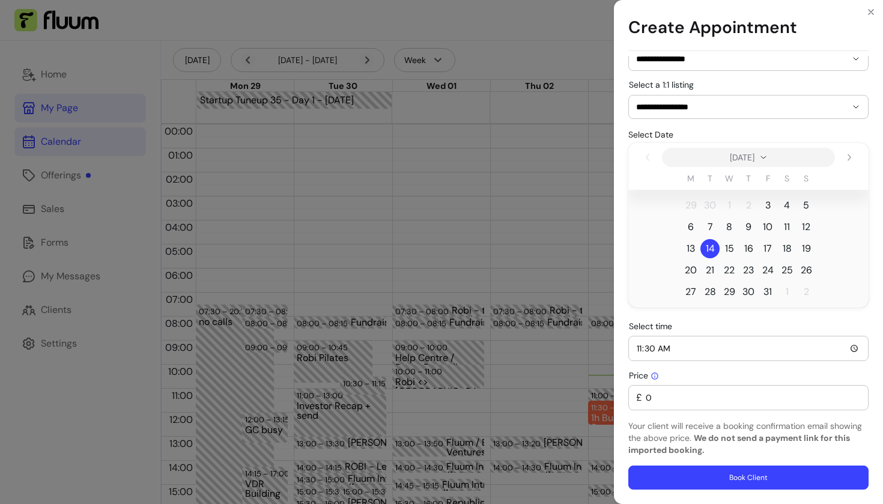
scroll to position [28, 0]
type input "11:30"
click at [689, 475] on button "Book Client" at bounding box center [748, 477] width 233 height 23
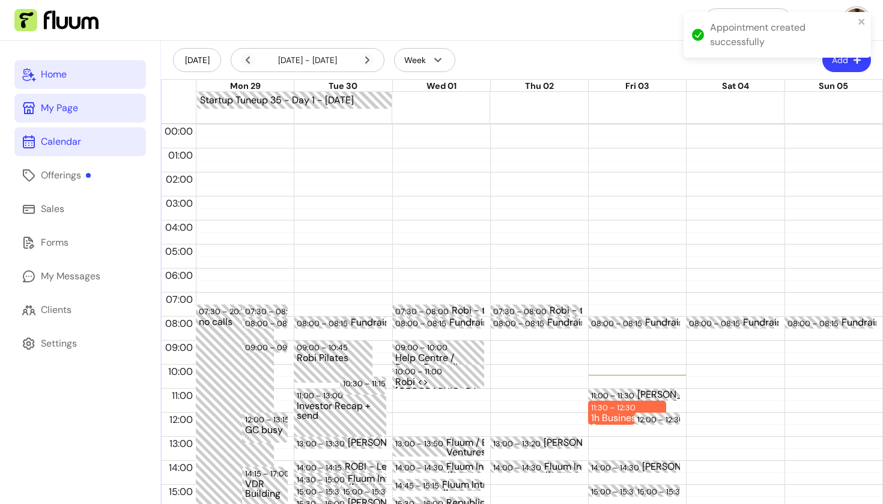
click at [70, 66] on link "Home" at bounding box center [80, 74] width 132 height 29
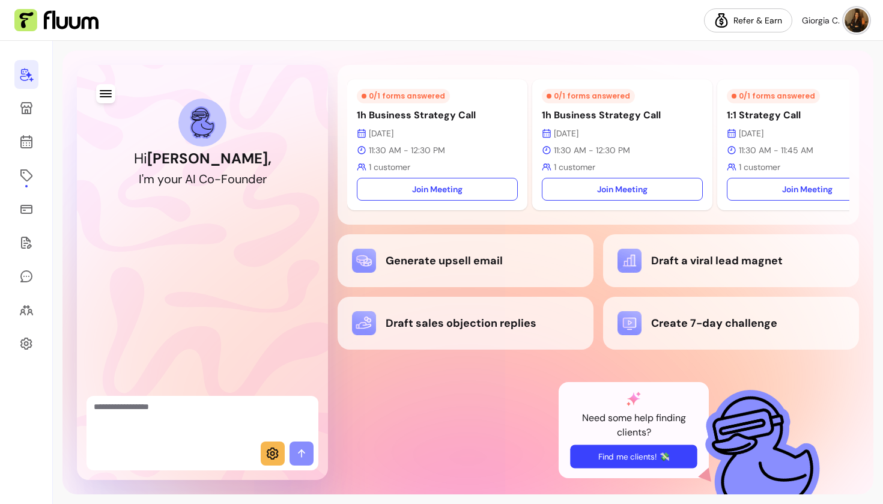
click at [609, 460] on button "Find me clients! 💸" at bounding box center [633, 456] width 127 height 23
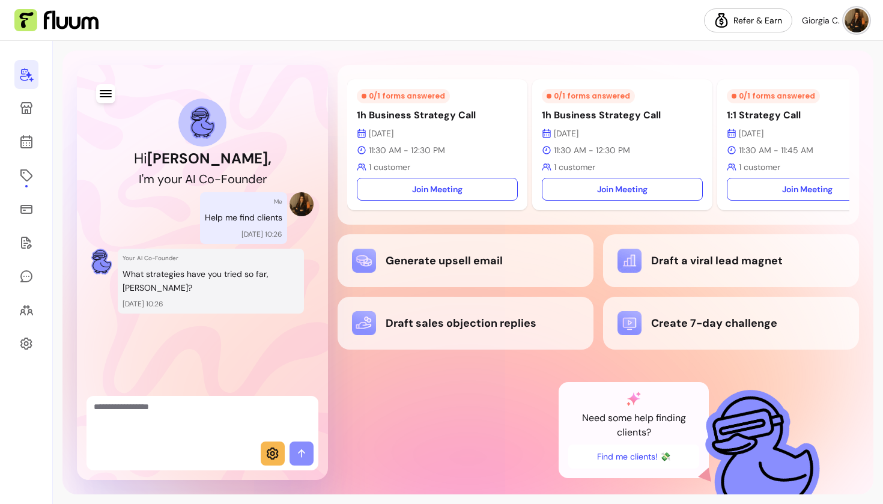
click at [190, 431] on textarea "Ask me anything..." at bounding box center [202, 419] width 217 height 36
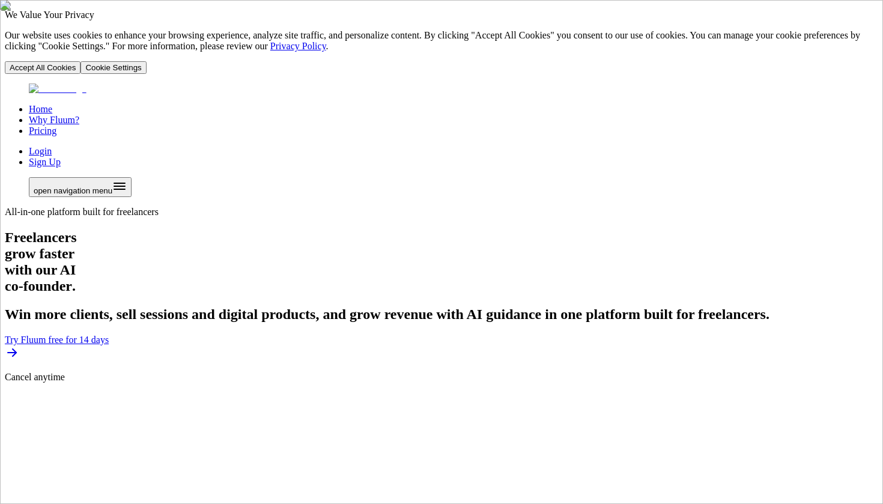
click at [52, 146] on link "Login" at bounding box center [40, 151] width 23 height 10
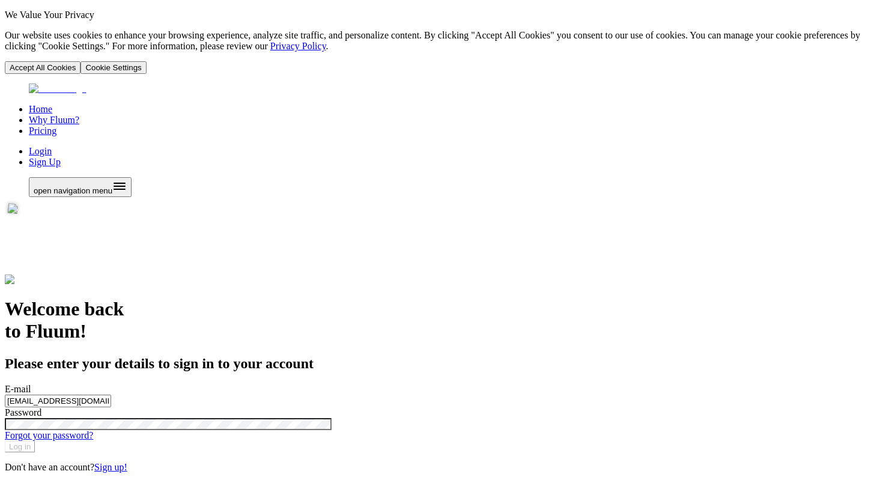
type input "[EMAIL_ADDRESS][DOMAIN_NAME]"
click at [35, 441] on button "Log in" at bounding box center [20, 446] width 30 height 11
